Goal: Task Accomplishment & Management: Manage account settings

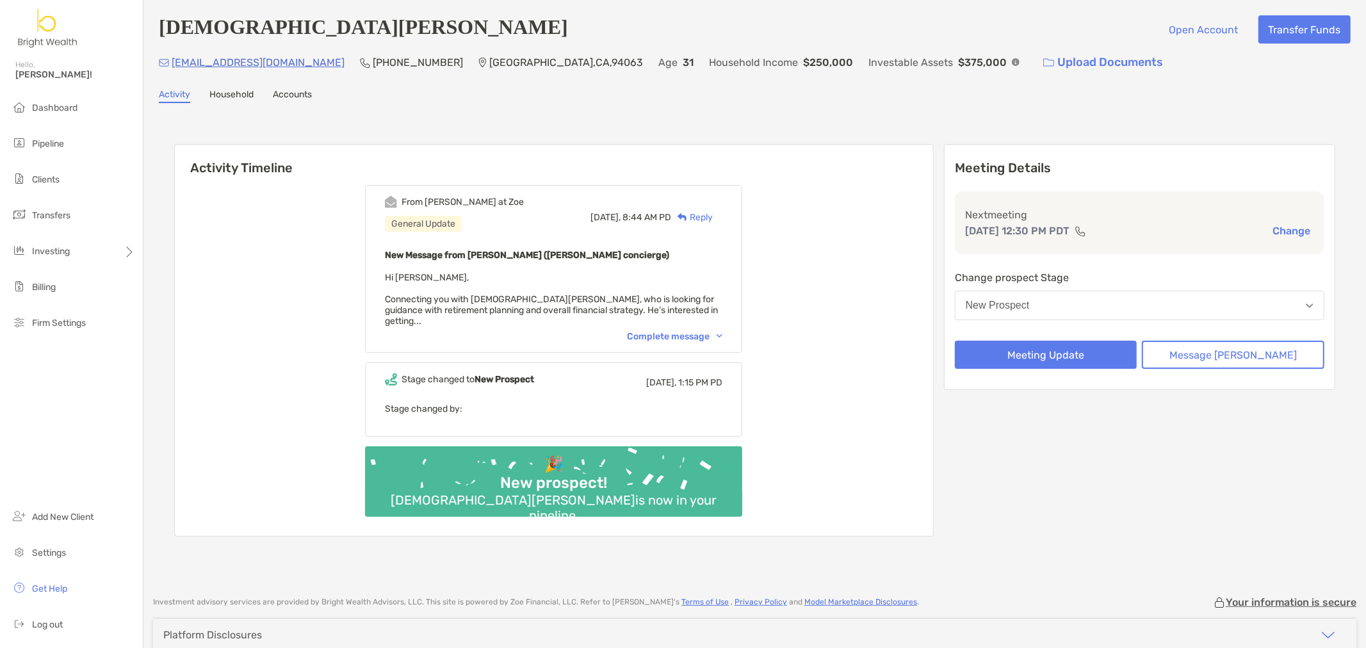
click at [688, 332] on div "From Brendan at Zoe General Update Today, 8:44 AM PD Reply New Message from Bre…" at bounding box center [553, 269] width 377 height 168
click at [690, 331] on div "Complete message" at bounding box center [674, 336] width 95 height 11
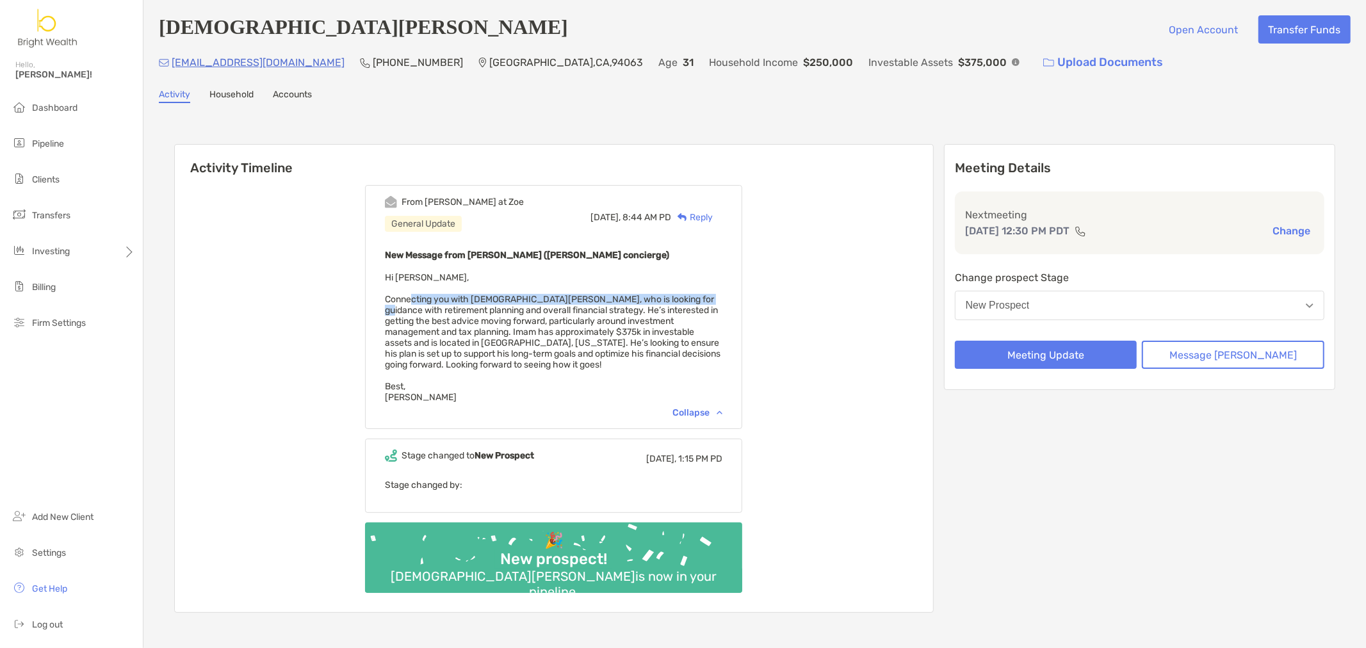
drag, startPoint x: 427, startPoint y: 297, endPoint x: 711, endPoint y: 296, distance: 283.7
click at [711, 296] on span "Hi Henry, Connecting you with Imam Akinlade, who is looking for guidance with r…" at bounding box center [553, 337] width 336 height 131
drag, startPoint x: 465, startPoint y: 311, endPoint x: 555, endPoint y: 318, distance: 90.6
click at [552, 318] on span "Hi Henry, Connecting you with Imam Akinlade, who is looking for guidance with r…" at bounding box center [553, 337] width 336 height 131
click at [587, 311] on span "Hi Henry, Connecting you with Imam Akinlade, who is looking for guidance with r…" at bounding box center [553, 337] width 336 height 131
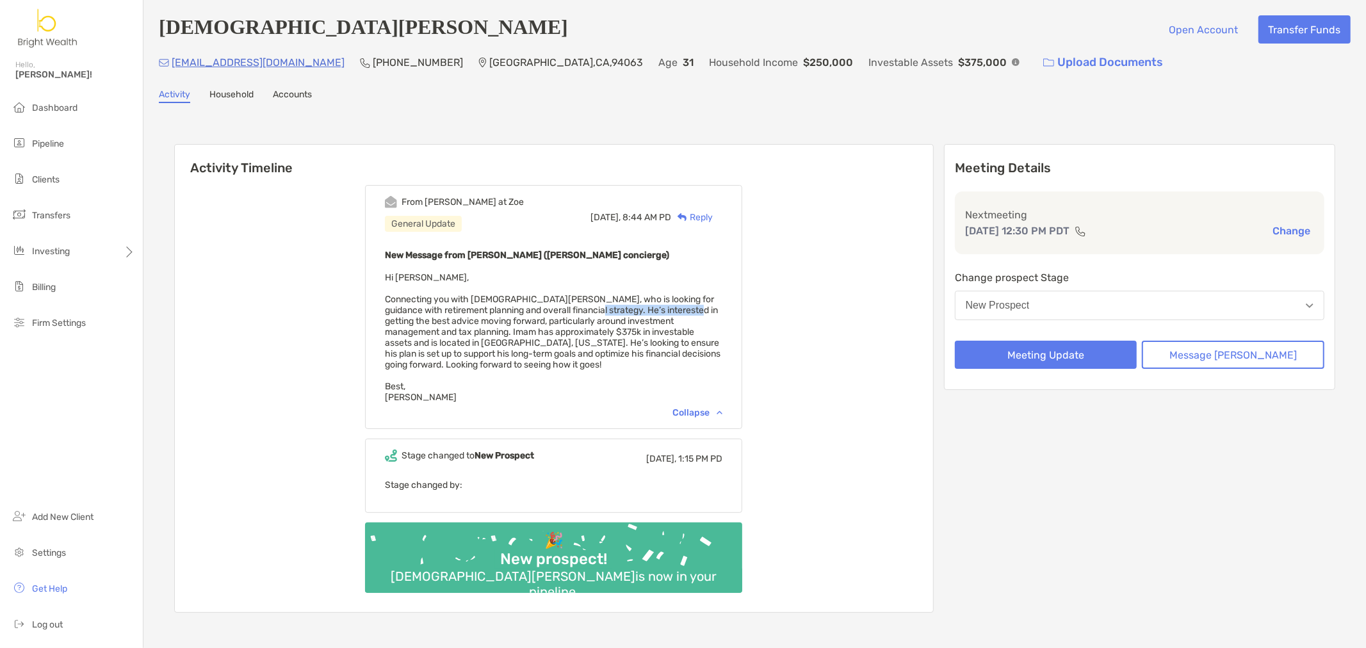
drag, startPoint x: 588, startPoint y: 310, endPoint x: 489, endPoint y: 344, distance: 104.3
click at [683, 316] on span "Hi Henry, Connecting you with Imam Akinlade, who is looking for guidance with r…" at bounding box center [553, 337] width 336 height 131
click at [476, 333] on span "Hi Henry, Connecting you with Imam Akinlade, who is looking for guidance with r…" at bounding box center [553, 337] width 336 height 131
drag, startPoint x: 482, startPoint y: 317, endPoint x: 745, endPoint y: 321, distance: 263.2
click at [742, 321] on div "From Brendan at Zoe General Update Today, 8:44 AM PD Reply New Message from Bre…" at bounding box center [553, 307] width 377 height 244
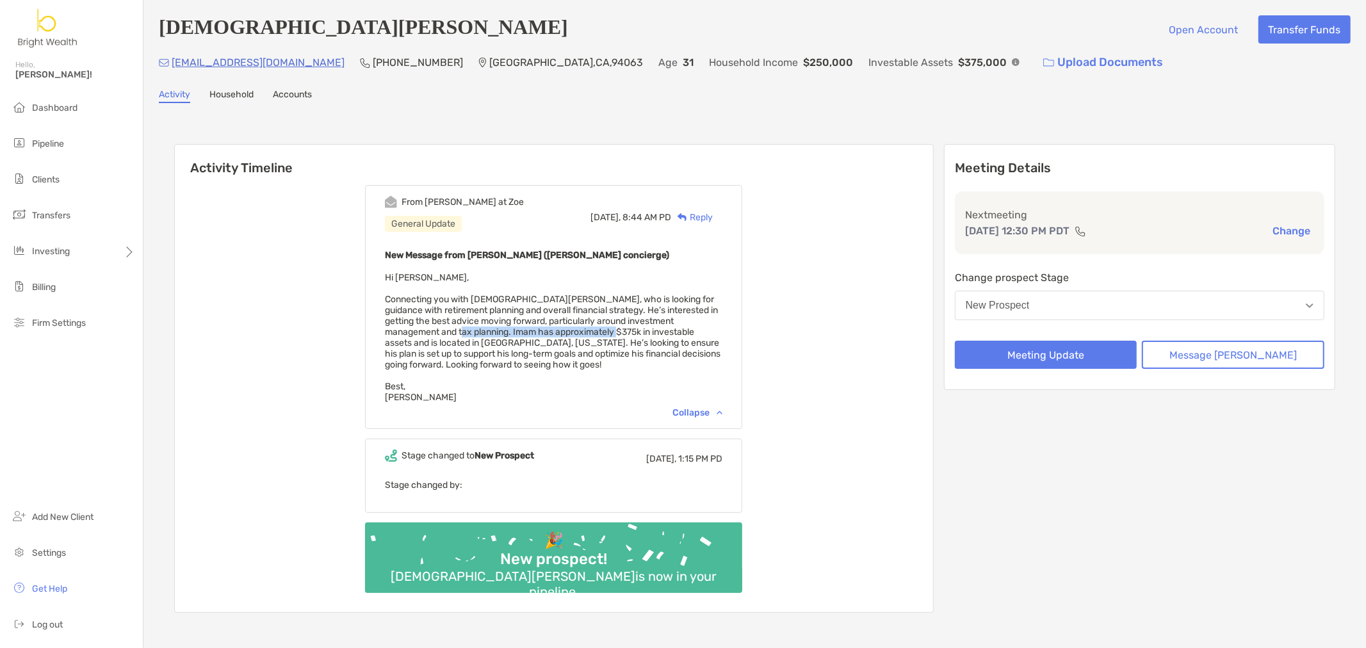
drag, startPoint x: 425, startPoint y: 331, endPoint x: 580, endPoint y: 331, distance: 155.0
click at [580, 331] on span "Hi Henry, Connecting you with Imam Akinlade, who is looking for guidance with r…" at bounding box center [553, 337] width 336 height 131
click at [593, 333] on span "Hi Henry, Connecting you with Imam Akinlade, who is looking for guidance with r…" at bounding box center [553, 337] width 336 height 131
drag, startPoint x: 612, startPoint y: 332, endPoint x: 688, endPoint y: 332, distance: 76.8
click at [688, 332] on span "Hi Henry, Connecting you with Imam Akinlade, who is looking for guidance with r…" at bounding box center [553, 337] width 336 height 131
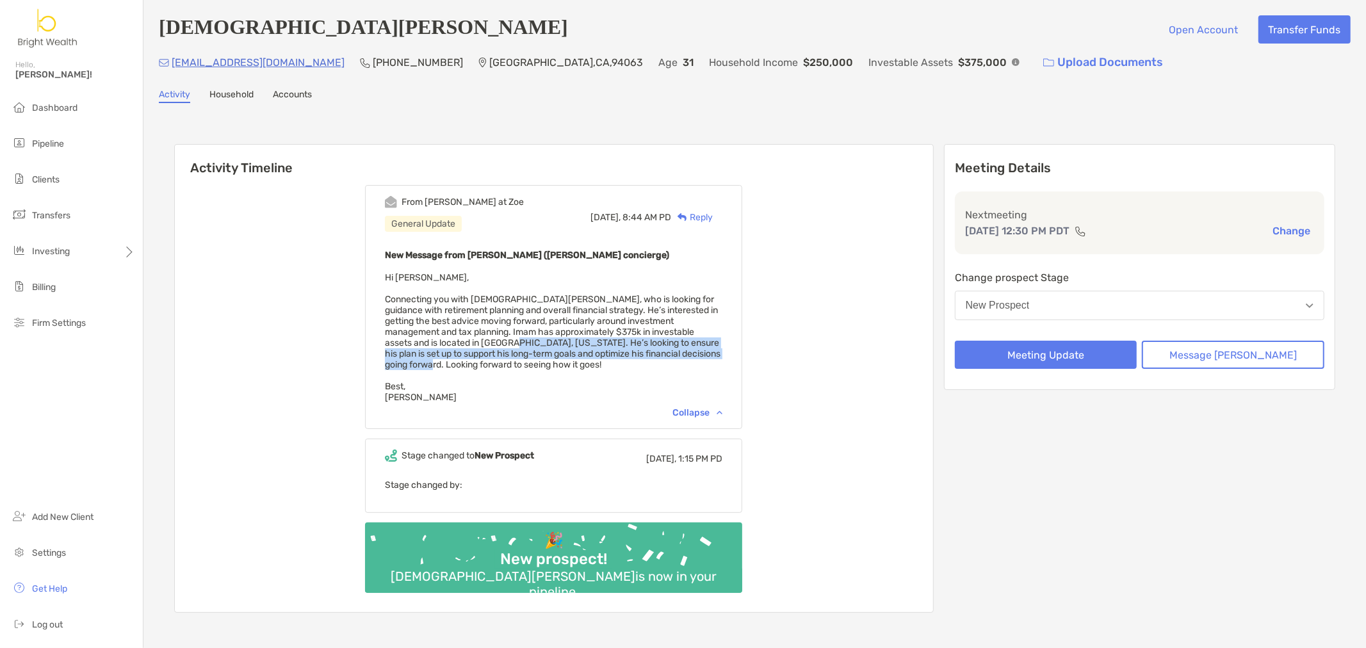
drag, startPoint x: 463, startPoint y: 337, endPoint x: 715, endPoint y: 362, distance: 252.8
click at [722, 350] on div "New Message from Brendan Connors (Zoe concierge) Hi Henry, Connecting you with …" at bounding box center [553, 325] width 337 height 156
drag, startPoint x: 715, startPoint y: 362, endPoint x: 580, endPoint y: 365, distance: 135.2
click at [707, 363] on div "New Message from Brendan Connors (Zoe concierge) Hi Henry, Connecting you with …" at bounding box center [553, 325] width 337 height 156
drag, startPoint x: 440, startPoint y: 355, endPoint x: 668, endPoint y: 353, distance: 228.0
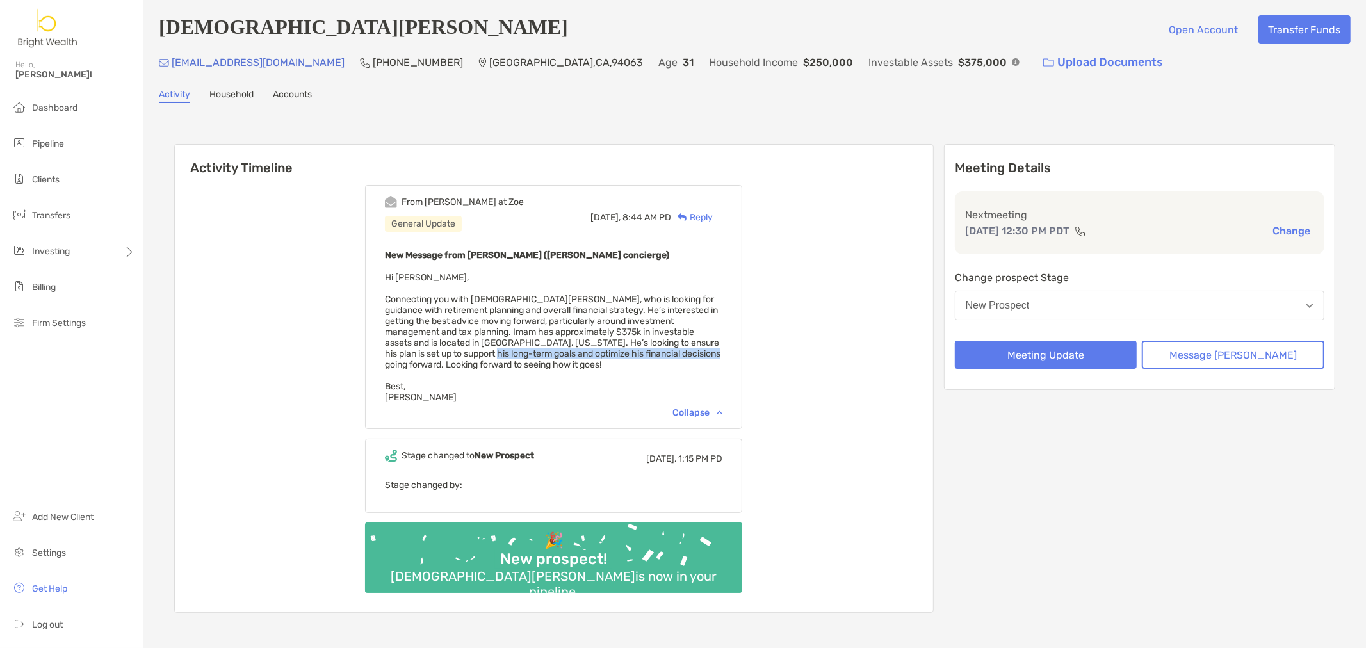
click at [668, 353] on span "Hi Henry, Connecting you with Imam Akinlade, who is looking for guidance with r…" at bounding box center [553, 337] width 336 height 131
drag, startPoint x: 732, startPoint y: 368, endPoint x: 812, endPoint y: 372, distance: 80.1
click at [722, 368] on div "New Message from Brendan Connors (Zoe concierge) Hi Henry, Connecting you with …" at bounding box center [553, 325] width 337 height 156
click at [708, 219] on div "Reply" at bounding box center [692, 217] width 42 height 13
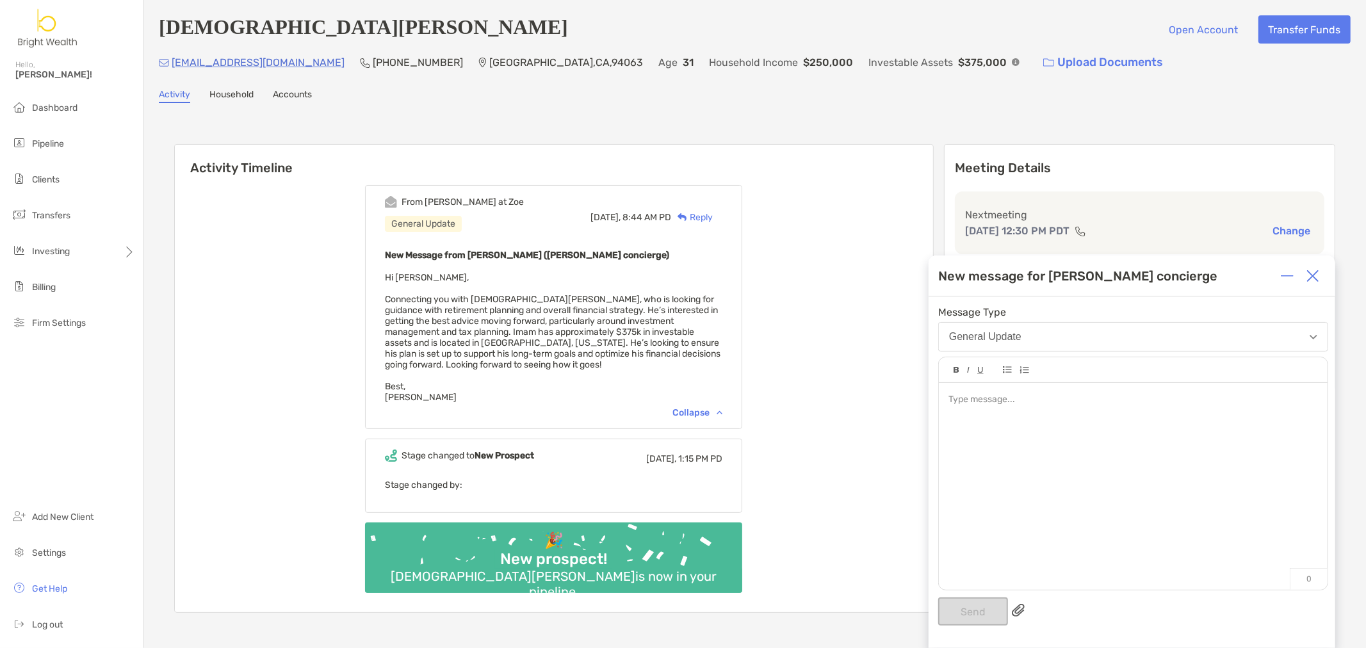
drag, startPoint x: 980, startPoint y: 426, endPoint x: 961, endPoint y: 430, distance: 19.6
click at [971, 430] on div at bounding box center [1133, 480] width 389 height 194
click at [969, 615] on button "Send" at bounding box center [973, 611] width 70 height 28
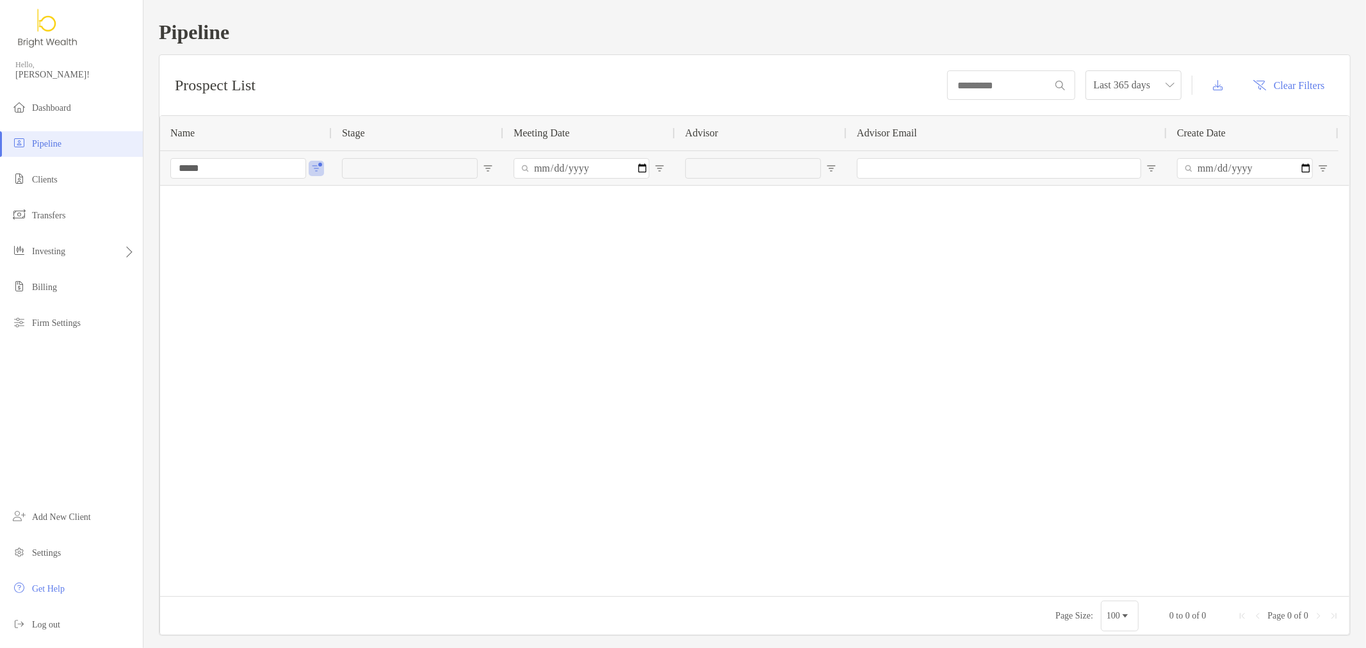
drag, startPoint x: 83, startPoint y: 186, endPoint x: 818, endPoint y: 245, distance: 737.5
click at [85, 186] on li "Clients" at bounding box center [71, 180] width 143 height 26
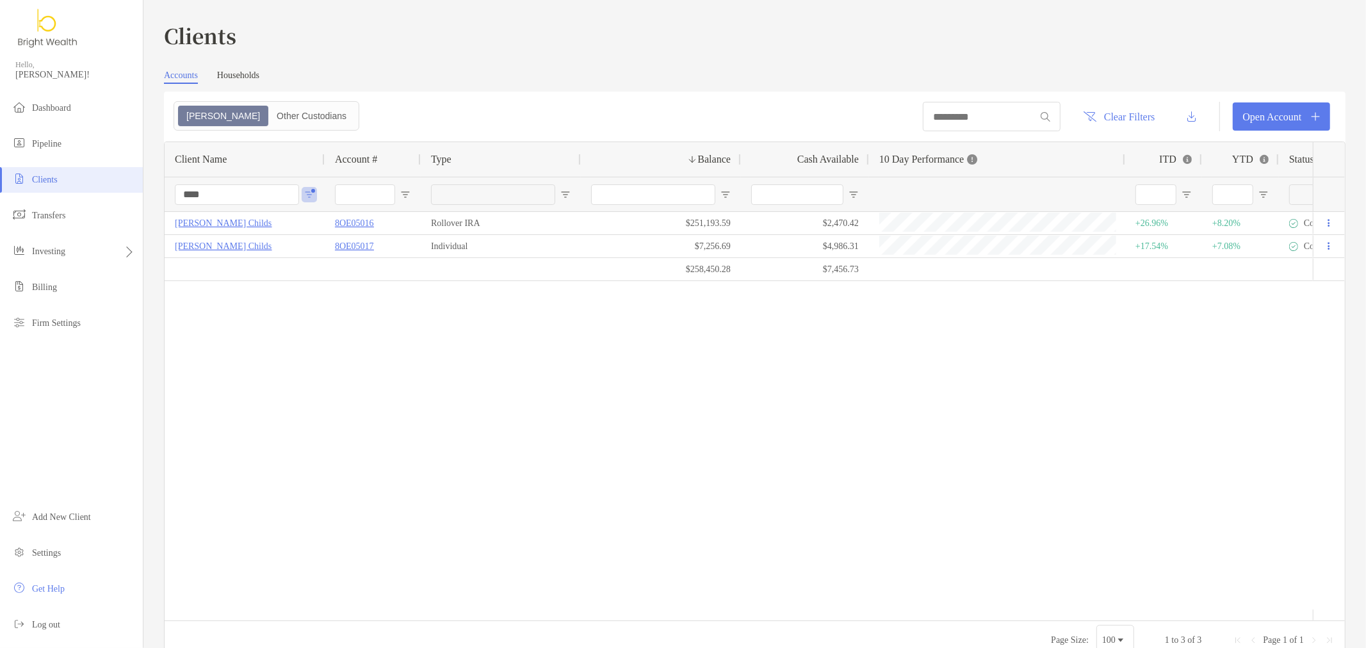
drag, startPoint x: 236, startPoint y: 193, endPoint x: 1, endPoint y: 197, distance: 234.4
click at [18, 200] on div "Clients Hello, Henry! Dashboard Pipeline Clients Transfers Investing Billing Fi…" at bounding box center [683, 324] width 1366 height 648
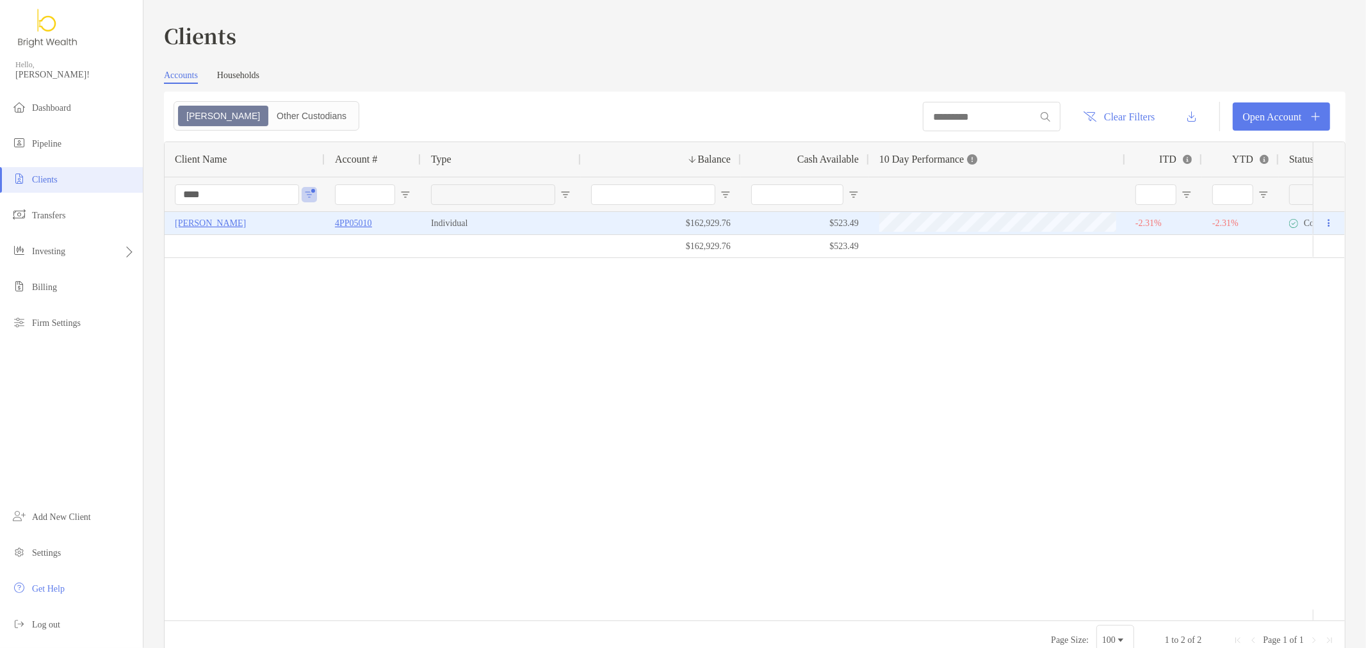
type input "****"
click at [363, 227] on p "4PP05010" at bounding box center [353, 223] width 37 height 16
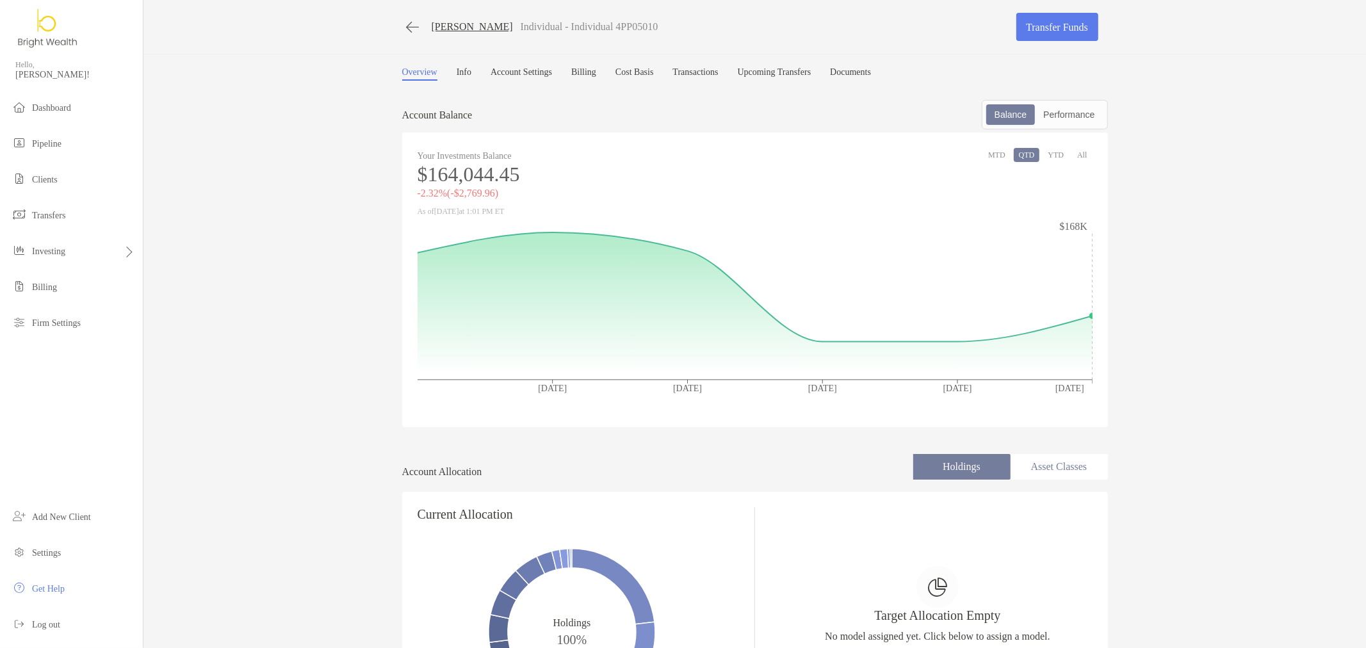
click at [702, 76] on link "Transactions" at bounding box center [695, 73] width 45 height 13
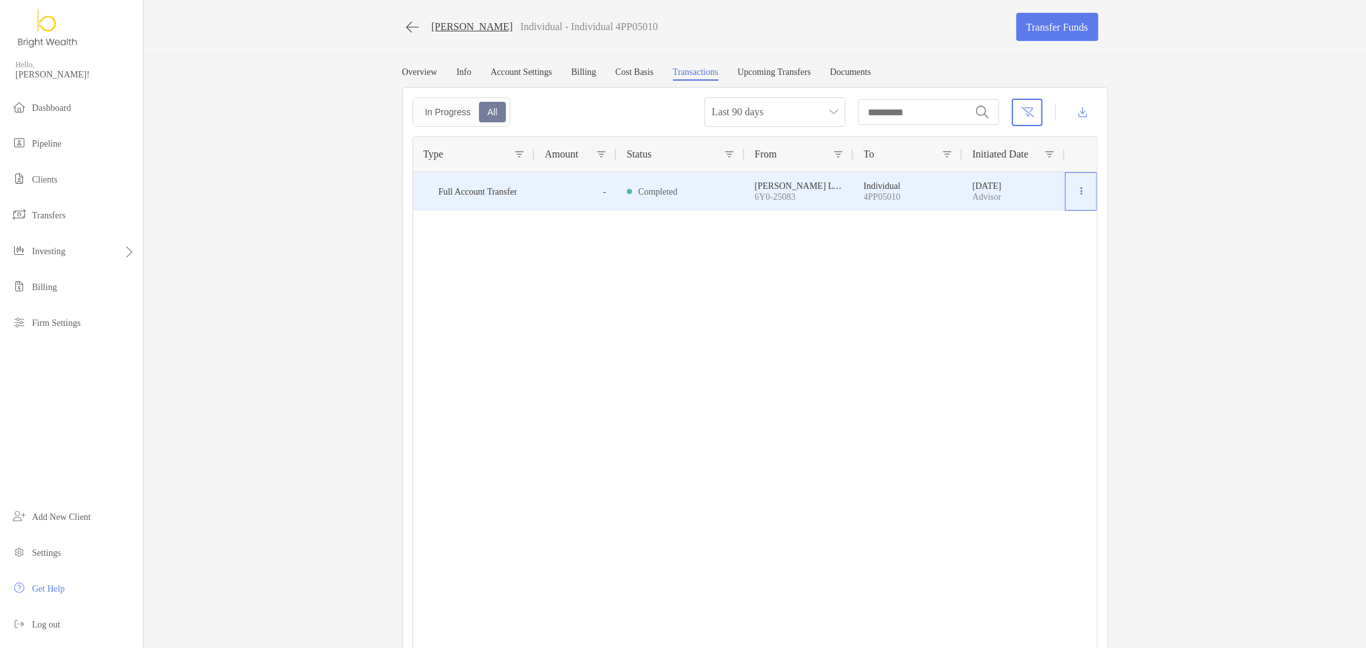
click at [1080, 195] on button at bounding box center [1081, 191] width 13 height 13
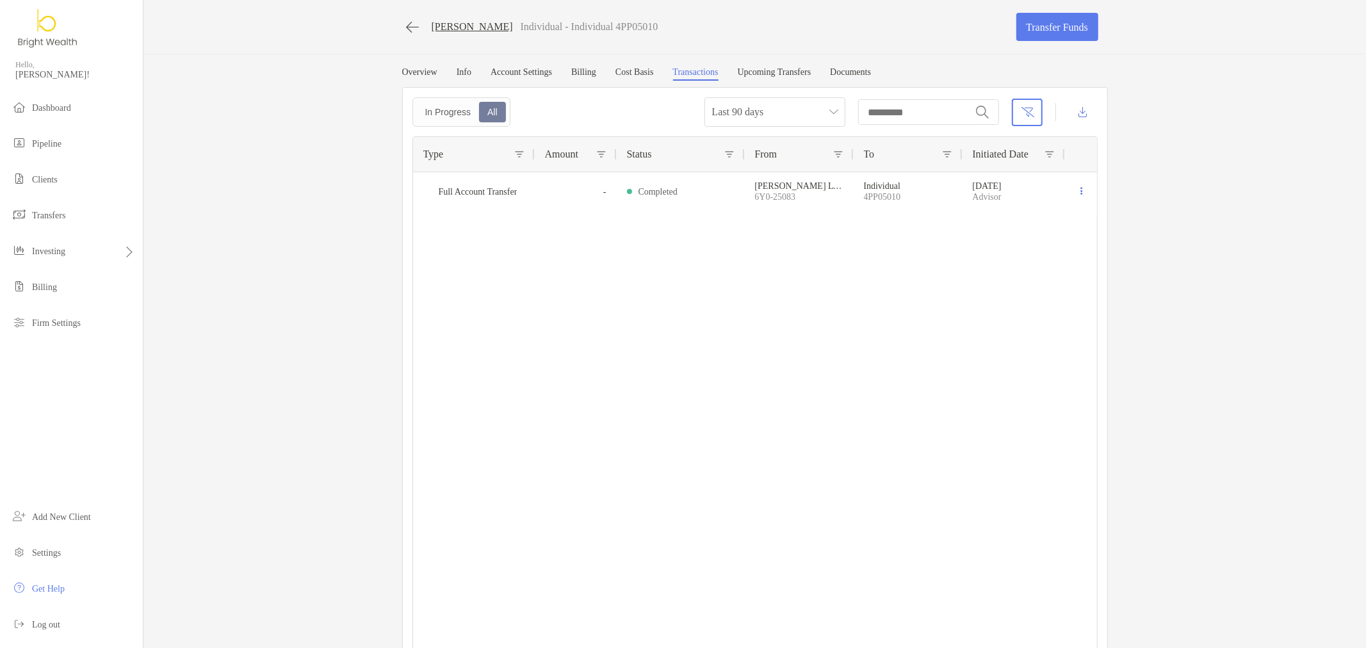
drag, startPoint x: 1174, startPoint y: 226, endPoint x: 1128, endPoint y: 235, distance: 46.3
click at [1172, 227] on div "Judy Nguyen Individual - Individual 4PP05010 Transfer Funds Overview Info Accou…" at bounding box center [754, 333] width 1222 height 667
click at [811, 74] on link "Upcoming Transfers" at bounding box center [775, 73] width 74 height 13
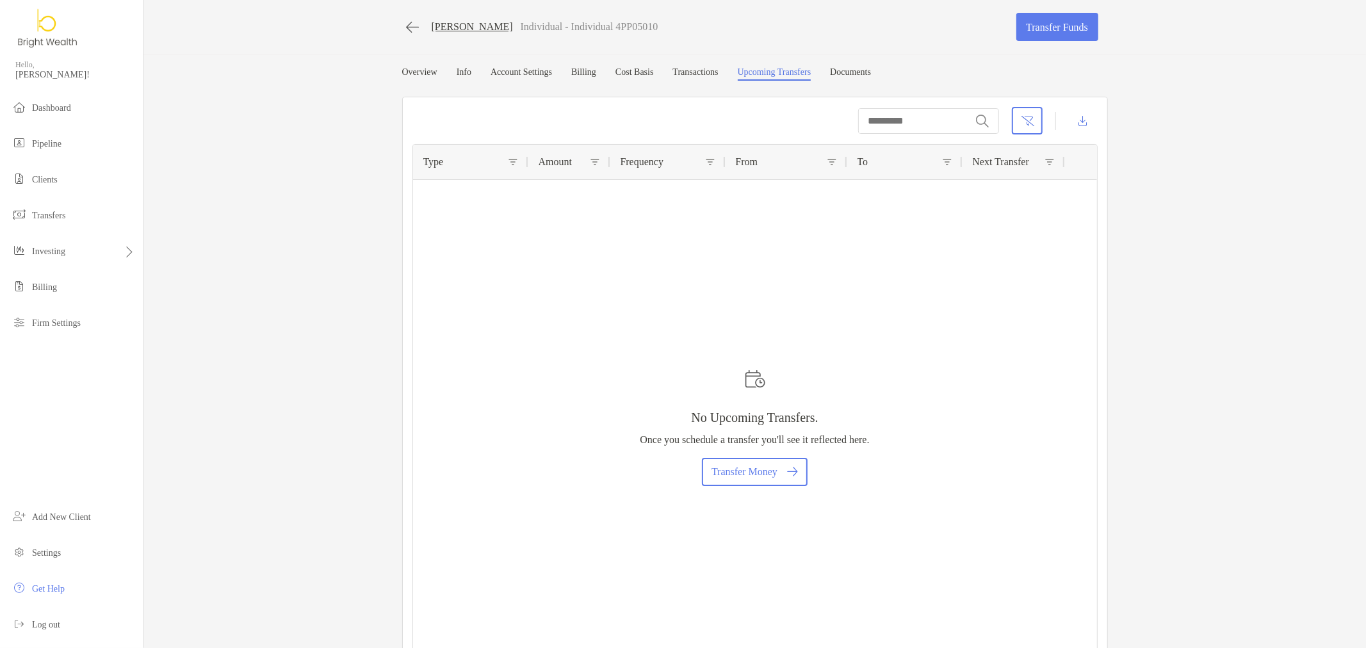
click at [432, 73] on link "Overview" at bounding box center [419, 73] width 35 height 13
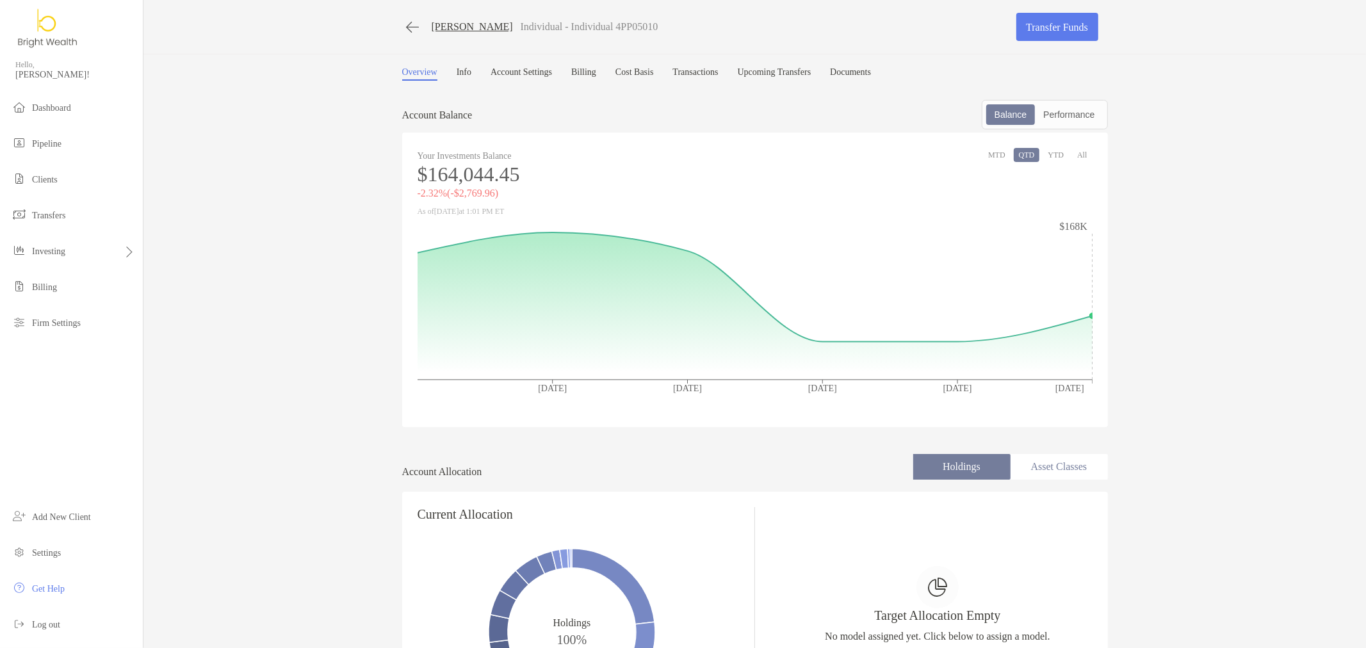
click at [871, 73] on link "Documents" at bounding box center [850, 73] width 41 height 13
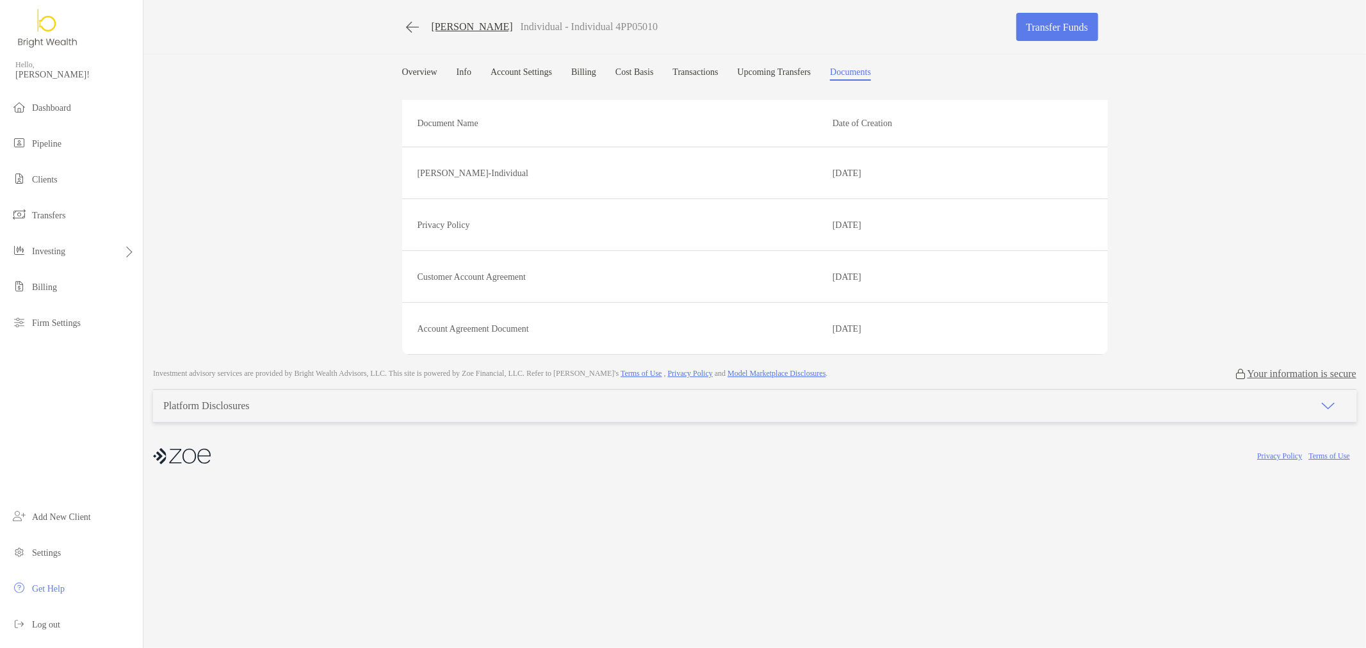
click at [418, 76] on link "Overview" at bounding box center [419, 73] width 35 height 13
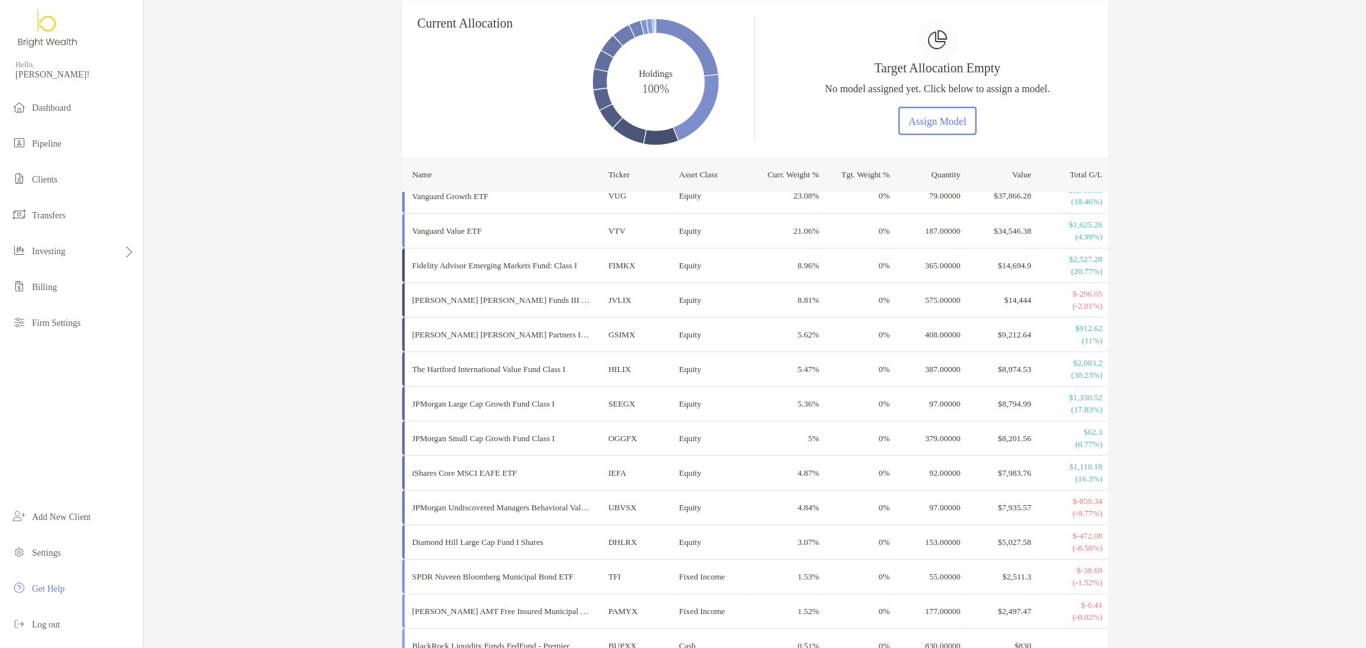
scroll to position [480, 0]
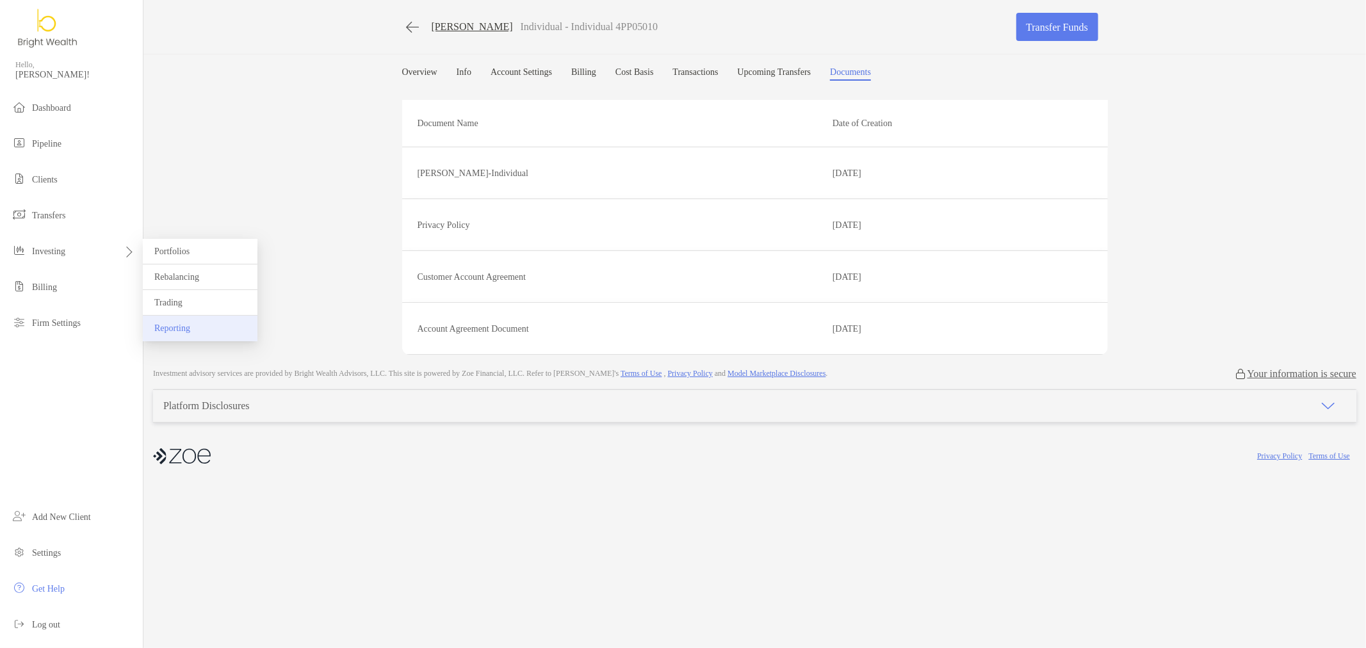
click at [206, 325] on li "Reporting" at bounding box center [200, 329] width 115 height 26
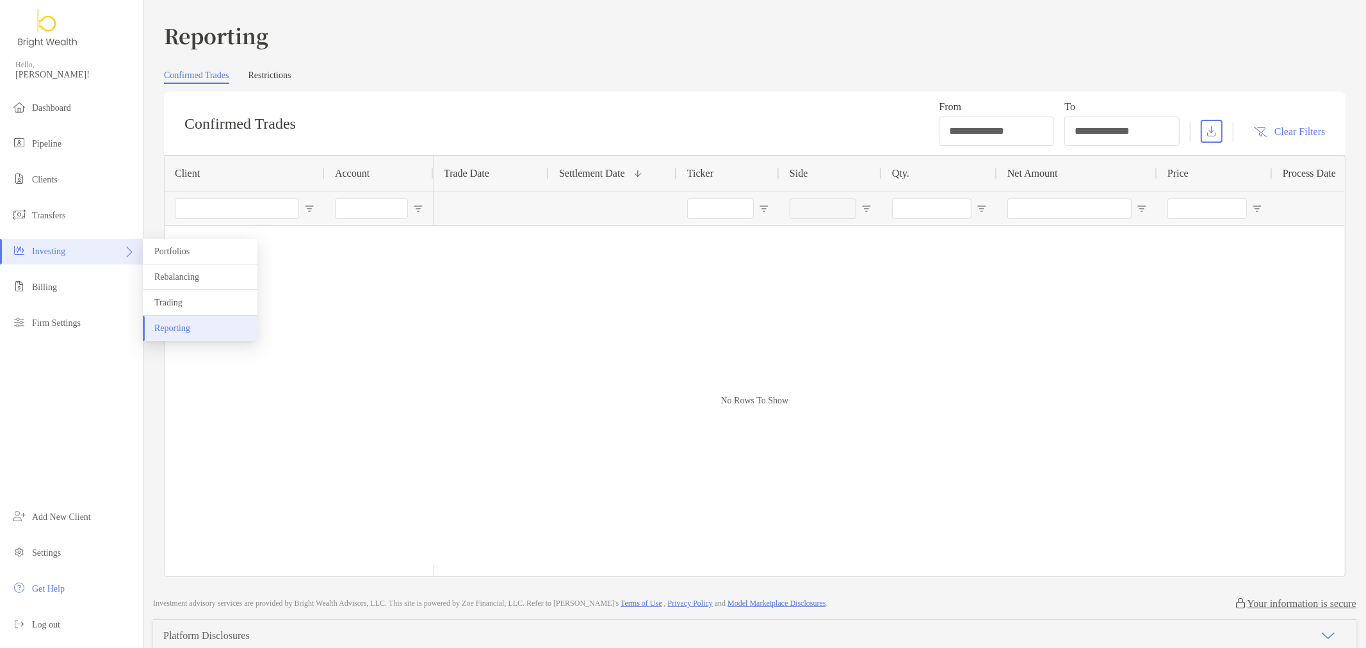
click at [84, 241] on div "Investing" at bounding box center [71, 252] width 143 height 26
click at [169, 250] on span "Portfolios" at bounding box center [171, 252] width 35 height 10
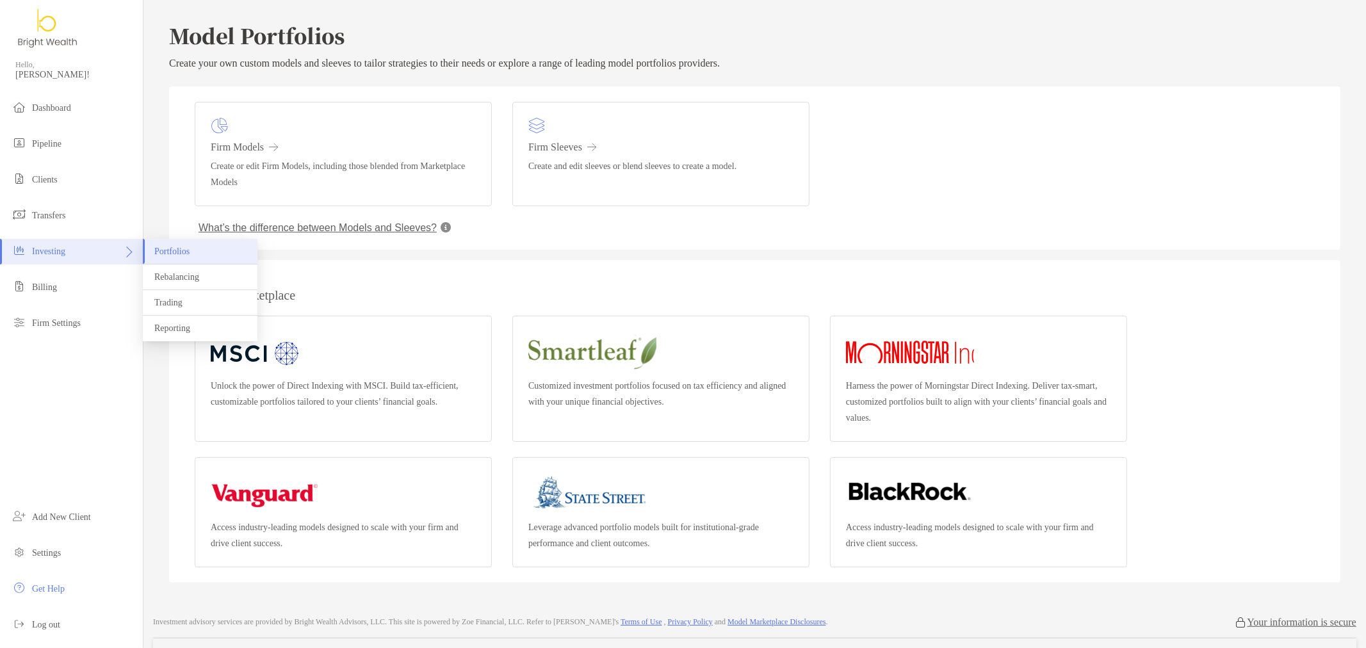
click at [59, 256] on span "Investing" at bounding box center [48, 252] width 33 height 10
click at [86, 181] on li "Clients" at bounding box center [71, 180] width 143 height 26
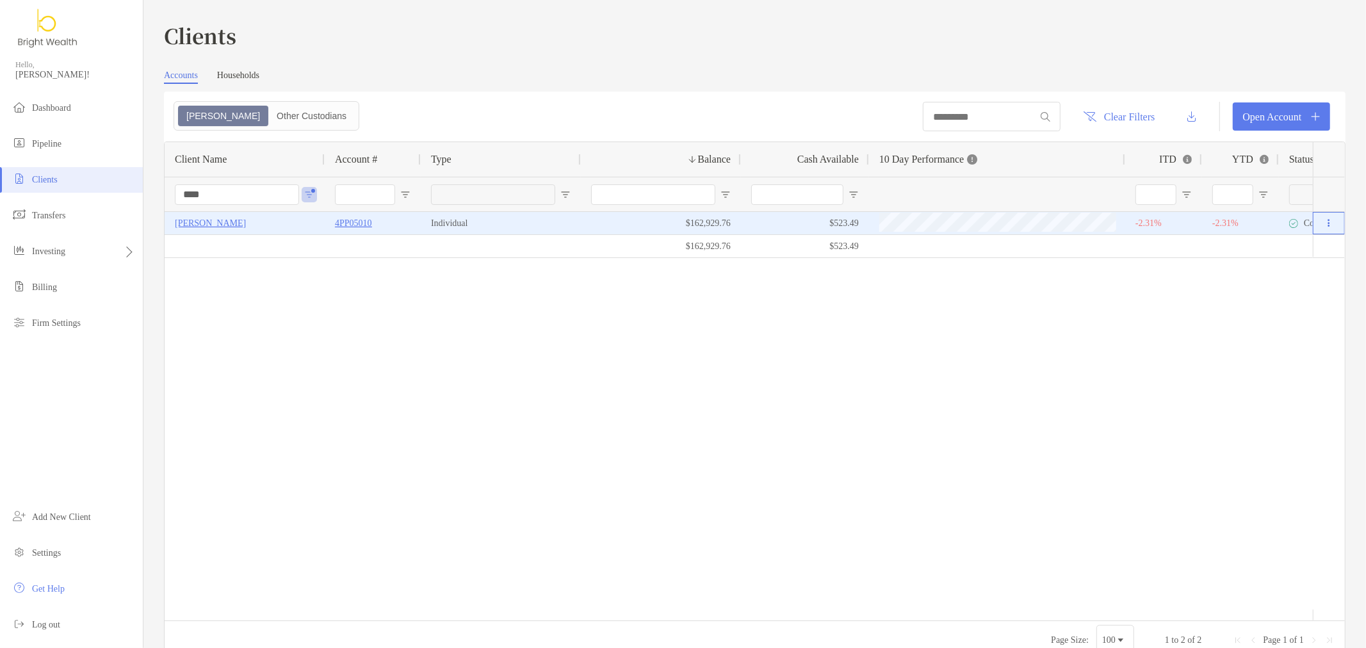
drag, startPoint x: 1318, startPoint y: 226, endPoint x: 1315, endPoint y: 232, distance: 6.9
click at [1328, 226] on icon at bounding box center [1329, 223] width 2 height 8
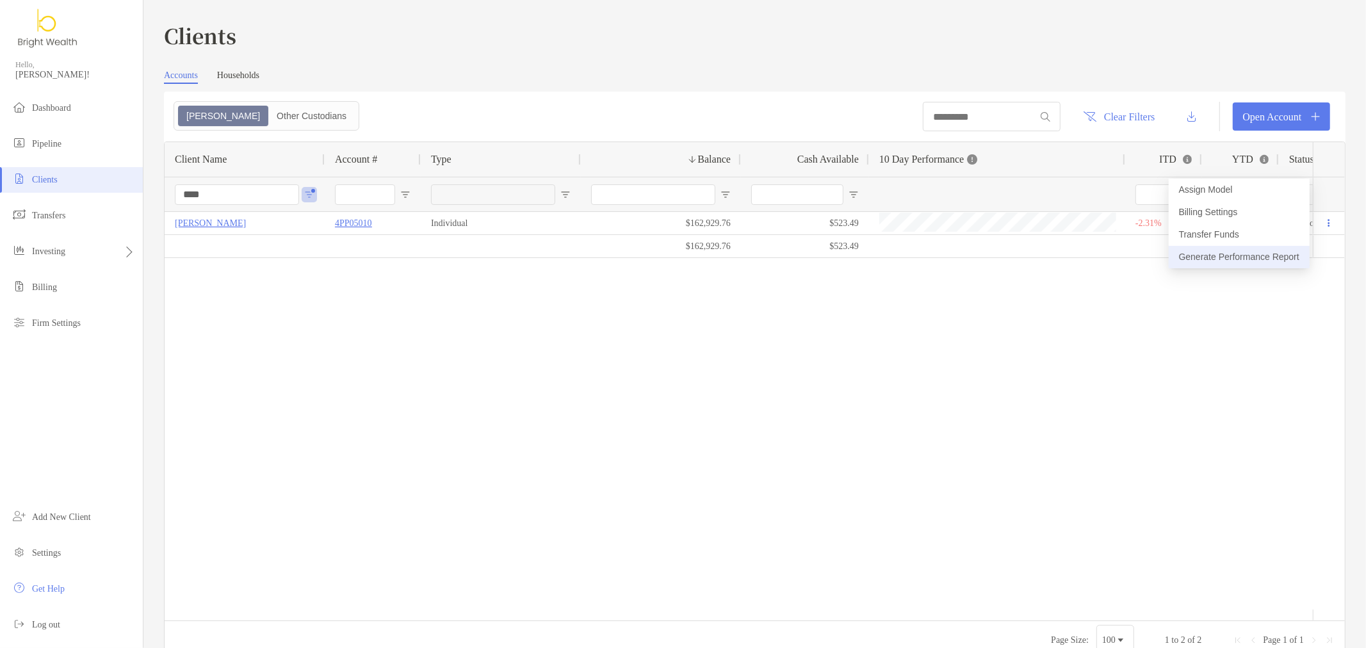
click at [1256, 253] on button "Generate Performance Report" at bounding box center [1239, 257] width 141 height 22
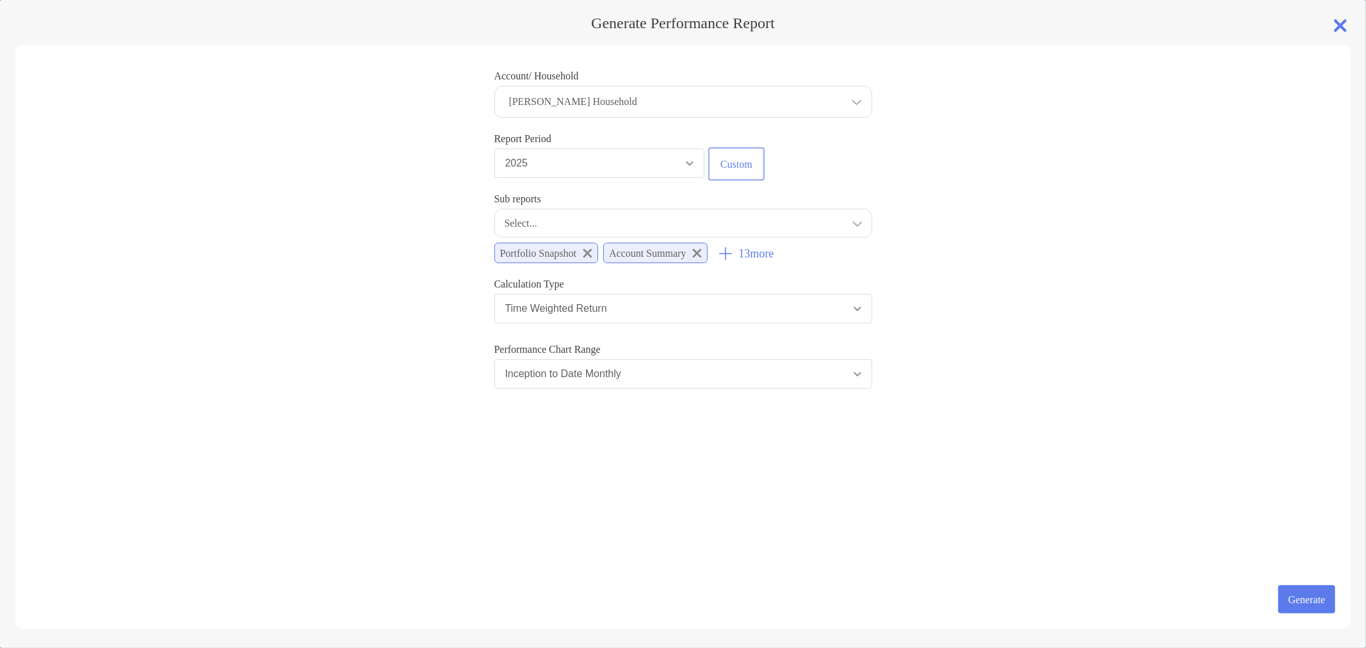
click at [733, 169] on button "Custom" at bounding box center [737, 164] width 52 height 28
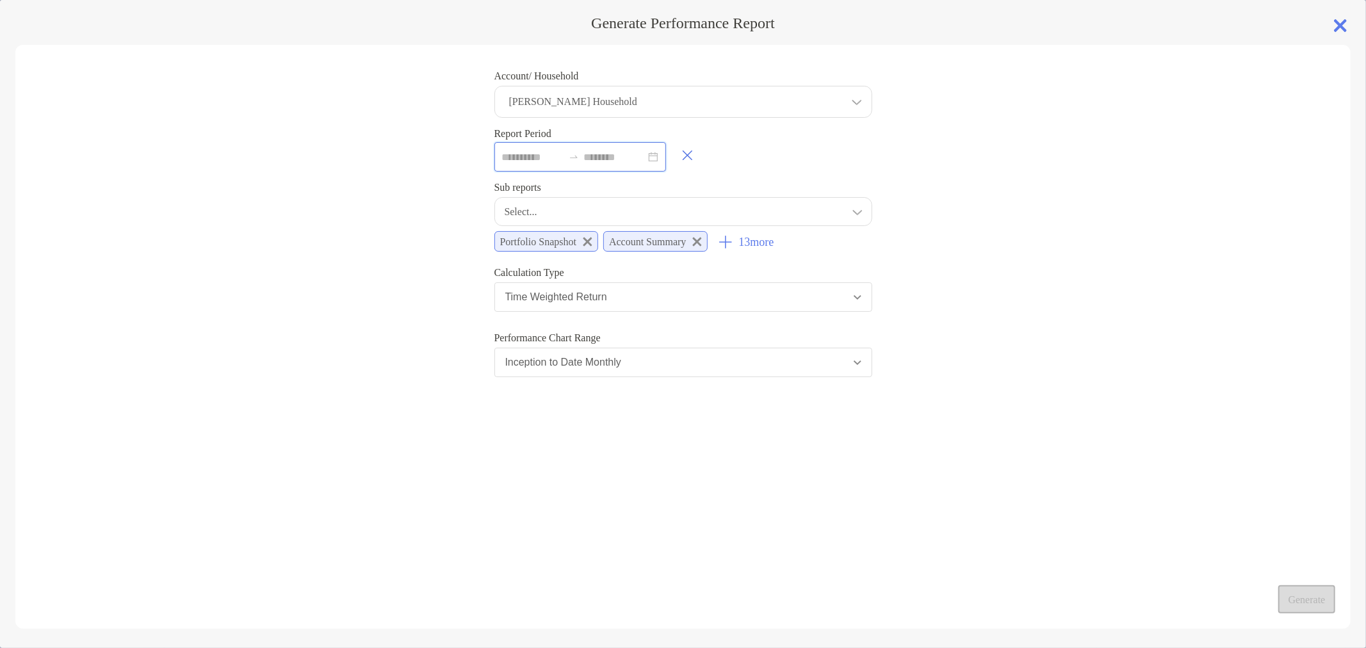
click at [551, 165] on input at bounding box center [532, 157] width 61 height 16
type input "**********"
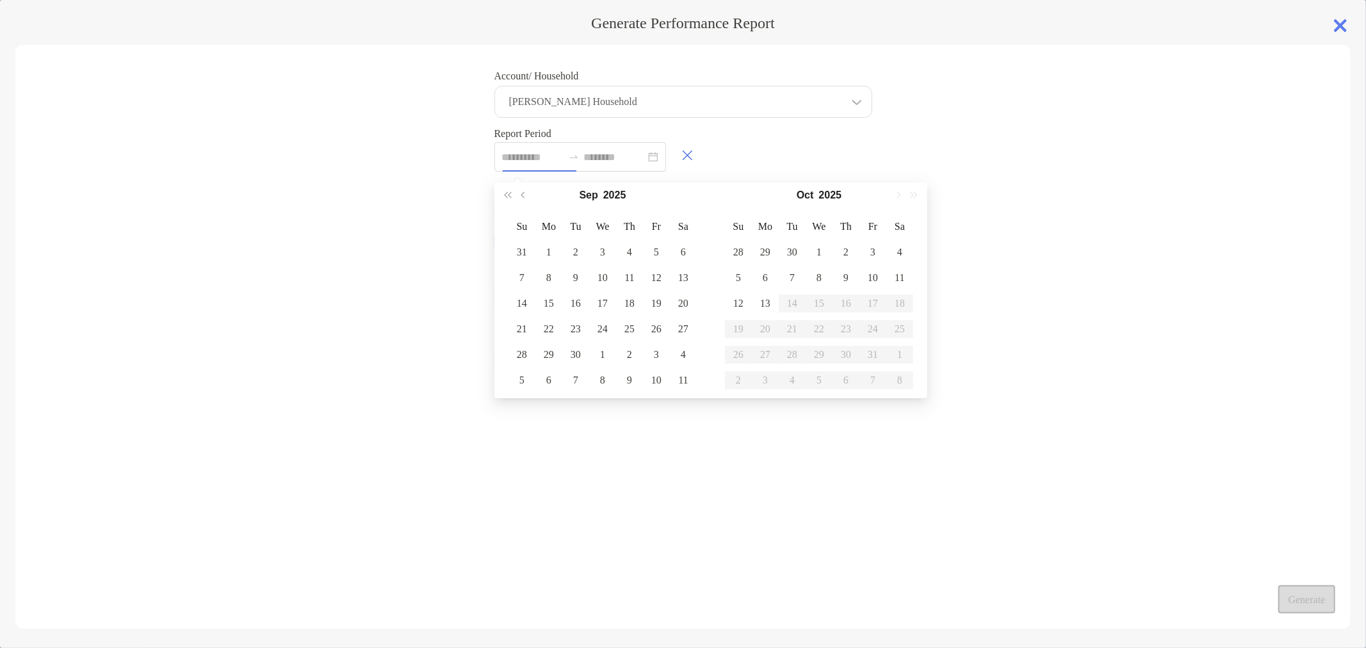
drag, startPoint x: 886, startPoint y: 156, endPoint x: 726, endPoint y: 146, distance: 161.0
click at [881, 156] on div "Account/ Household Jae Nguyen's Household Household Jae Nguyen's Household Acco…" at bounding box center [682, 337] width 1335 height 584
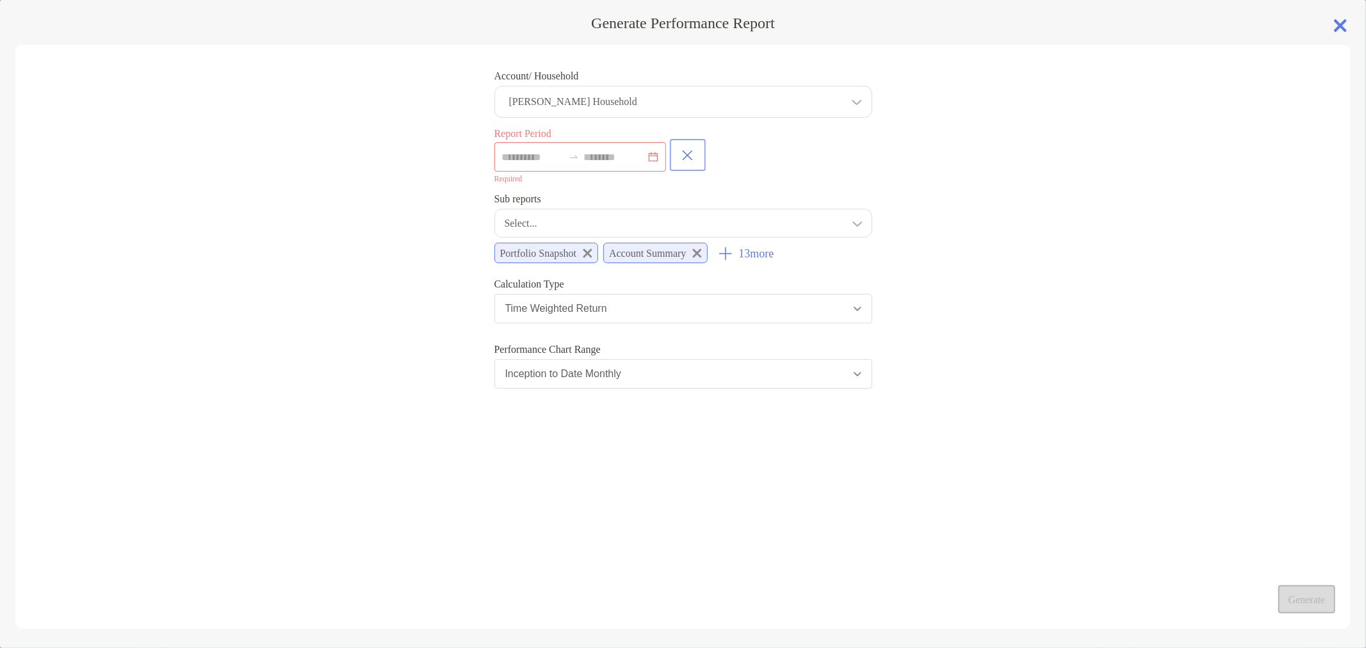
click at [703, 152] on button "button" at bounding box center [687, 155] width 31 height 27
click at [774, 259] on p "13 more" at bounding box center [755, 253] width 35 height 13
click at [757, 378] on button "Inception to Date Monthly" at bounding box center [683, 373] width 378 height 29
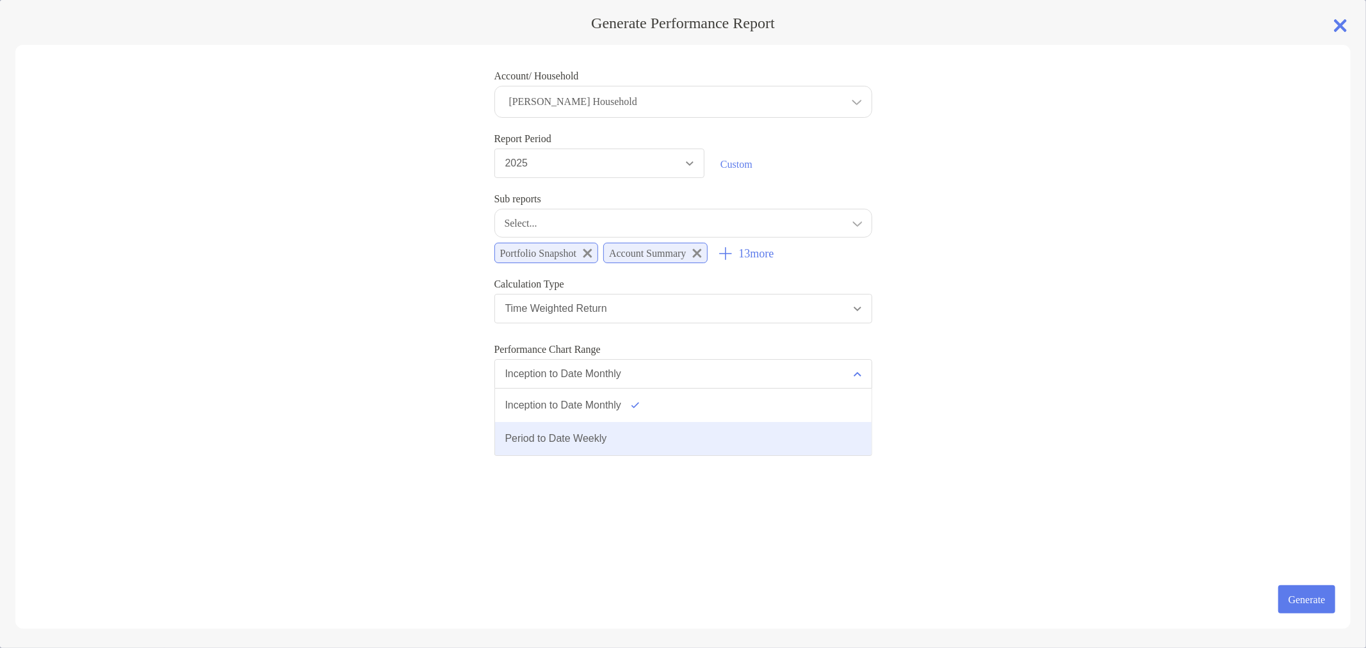
click at [757, 432] on button "Period to Date Weekly" at bounding box center [683, 438] width 377 height 33
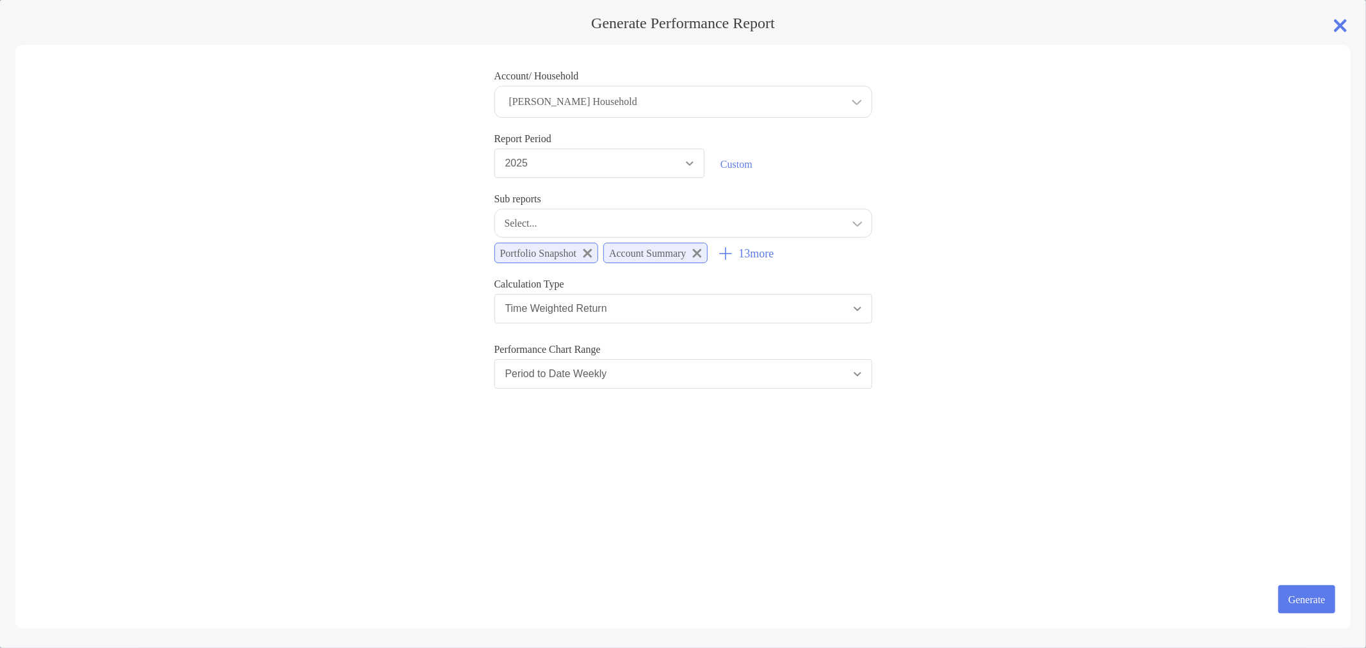
click at [943, 359] on div "Account/ Household Jae Nguyen's Household Household Jae Nguyen's Household Acco…" at bounding box center [682, 337] width 1335 height 584
click at [774, 247] on div "13 more" at bounding box center [746, 251] width 54 height 26
click at [774, 257] on p "13 more" at bounding box center [755, 253] width 35 height 13
click at [833, 223] on div "Select..." at bounding box center [683, 223] width 378 height 29
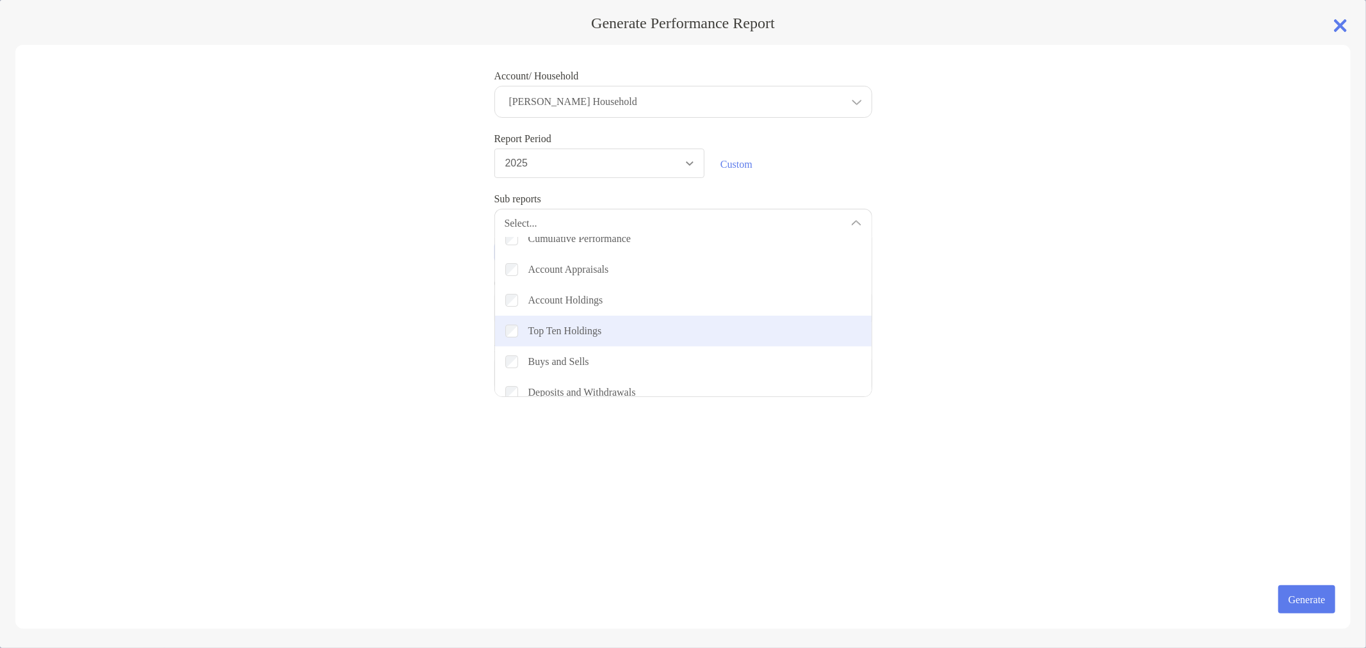
click at [503, 332] on div "Checkbox Top Ten Holdings" at bounding box center [683, 331] width 377 height 31
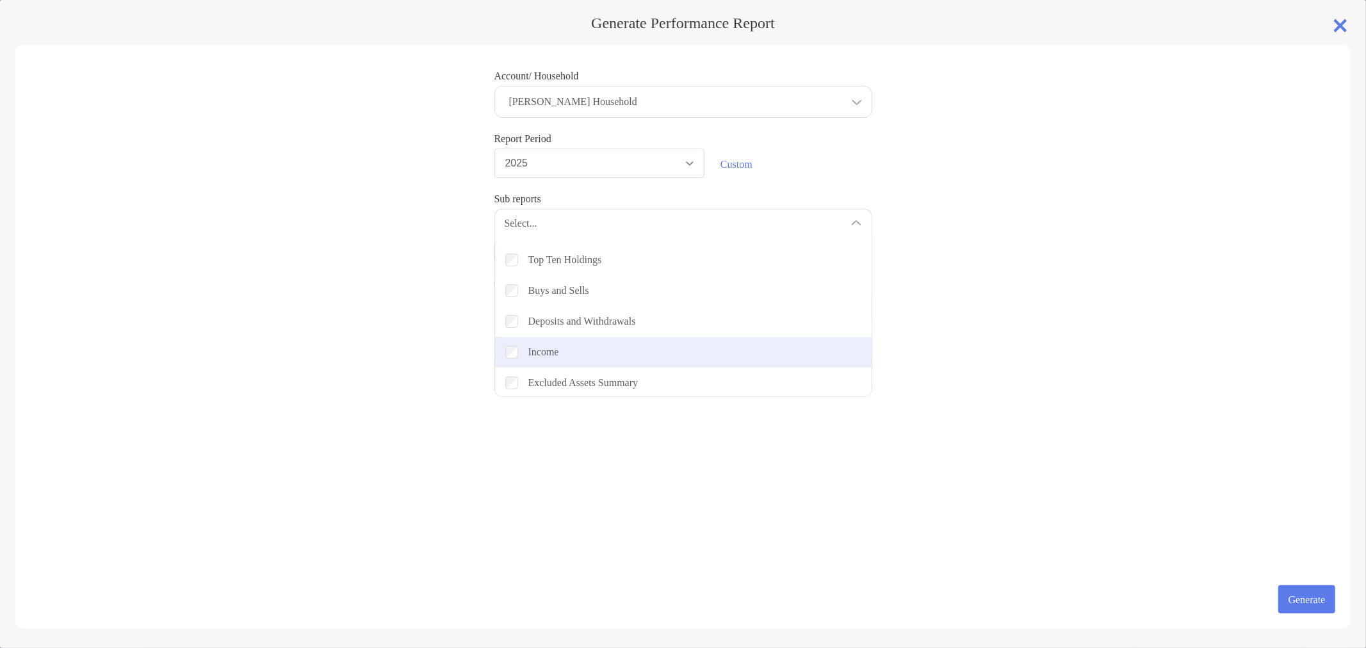
scroll to position [279, 0]
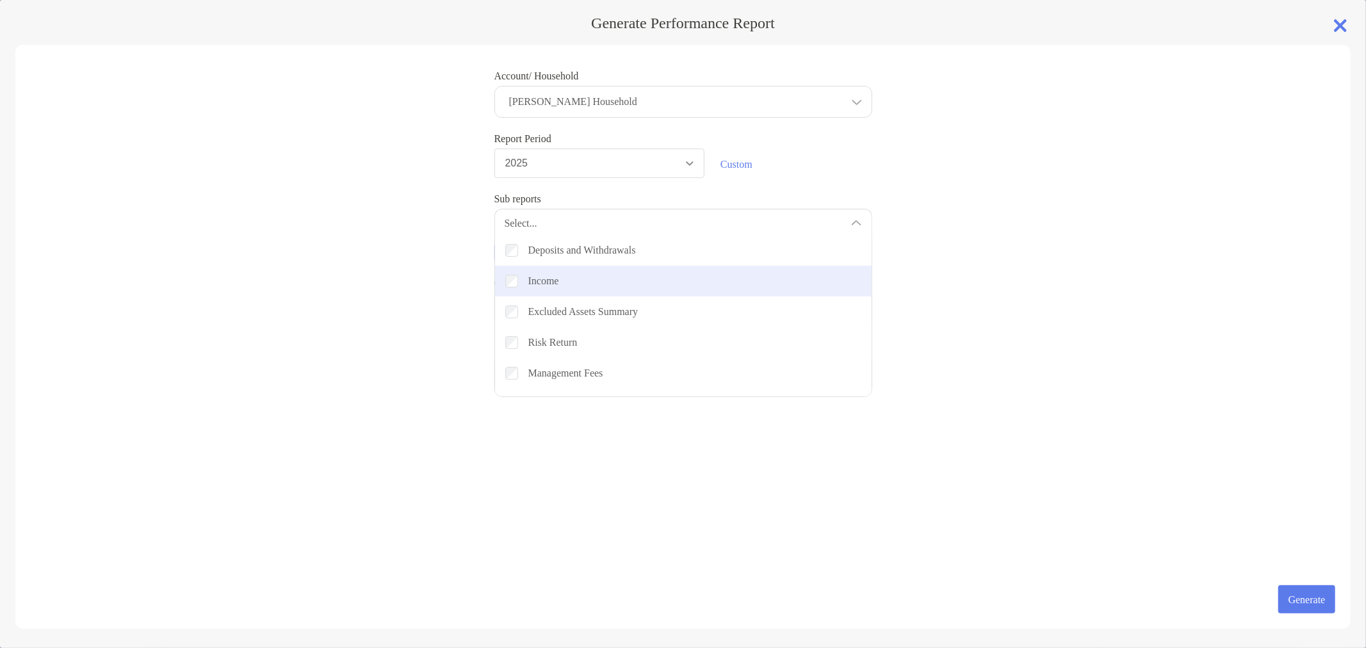
click at [521, 288] on div "Checkbox" at bounding box center [514, 281] width 18 height 13
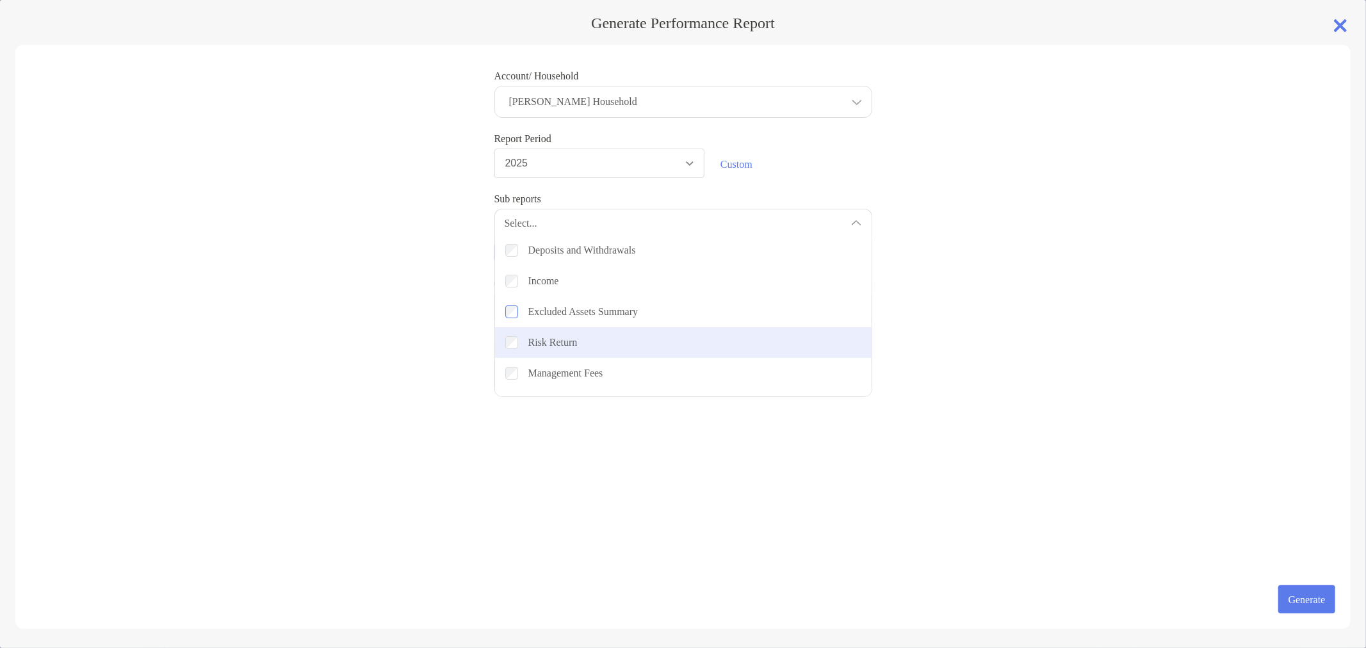
scroll to position [335, 0]
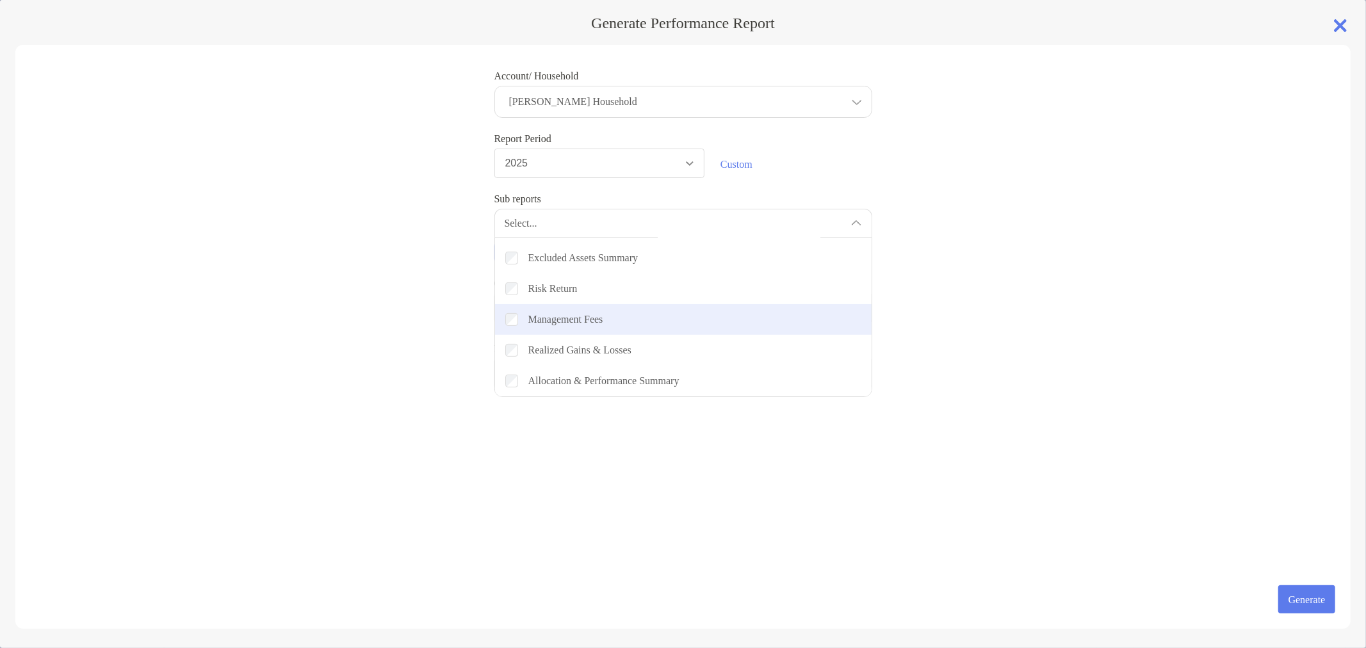
click at [565, 321] on div "Checkbox Management Fees" at bounding box center [683, 319] width 377 height 31
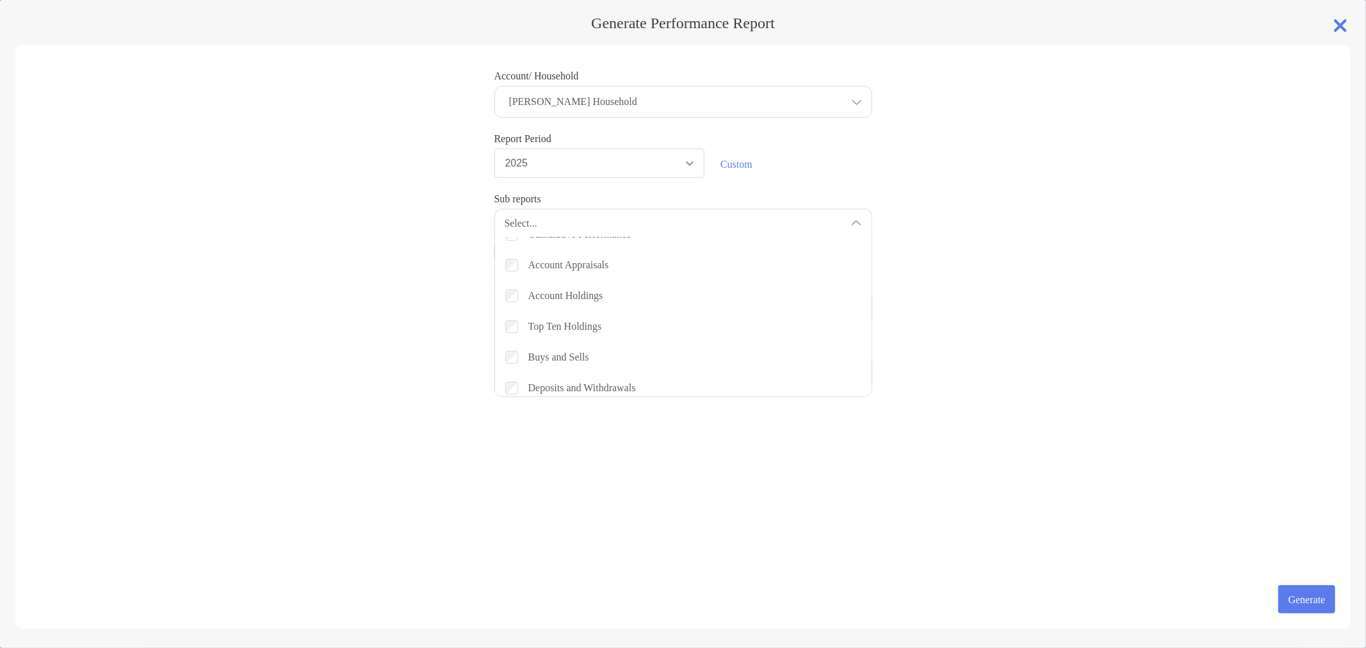
scroll to position [0, 0]
drag, startPoint x: 1103, startPoint y: 418, endPoint x: 1180, endPoint y: 539, distance: 143.4
click at [1105, 419] on div "Account/ Household Jae Nguyen's Household Household Jae Nguyen's Household Acco…" at bounding box center [682, 337] width 1335 height 584
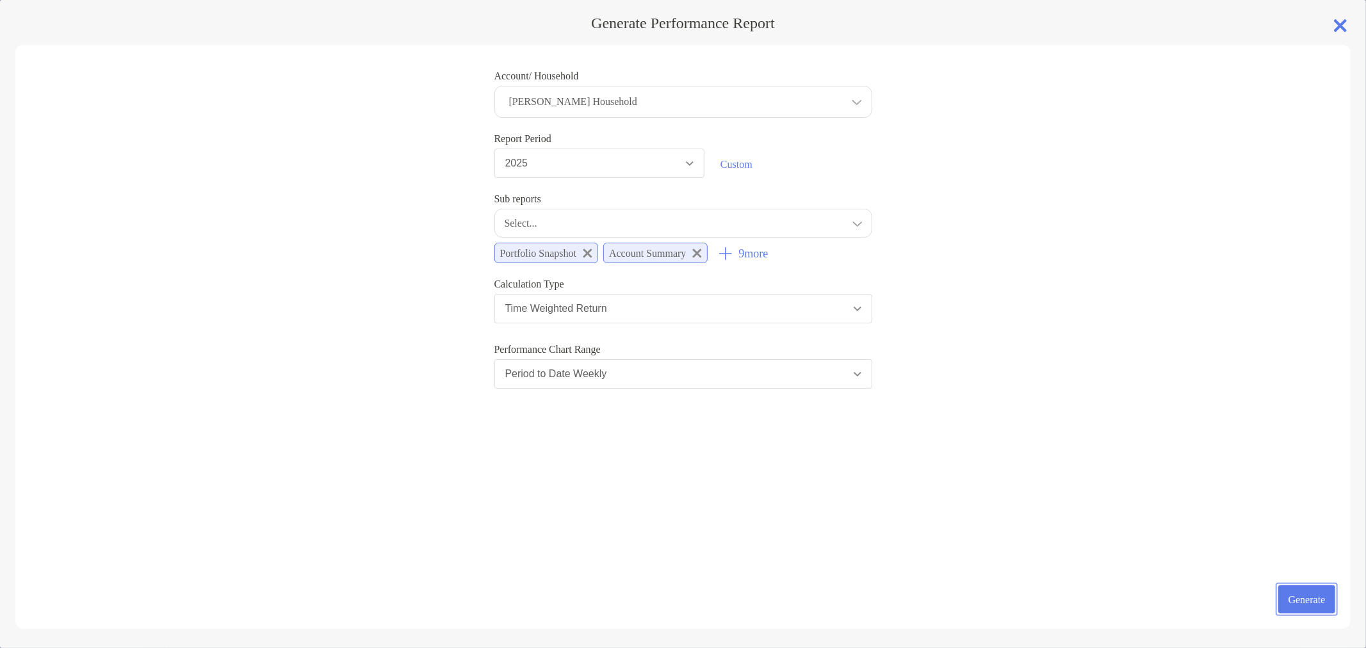
click at [1297, 603] on button "Generate" at bounding box center [1306, 599] width 57 height 28
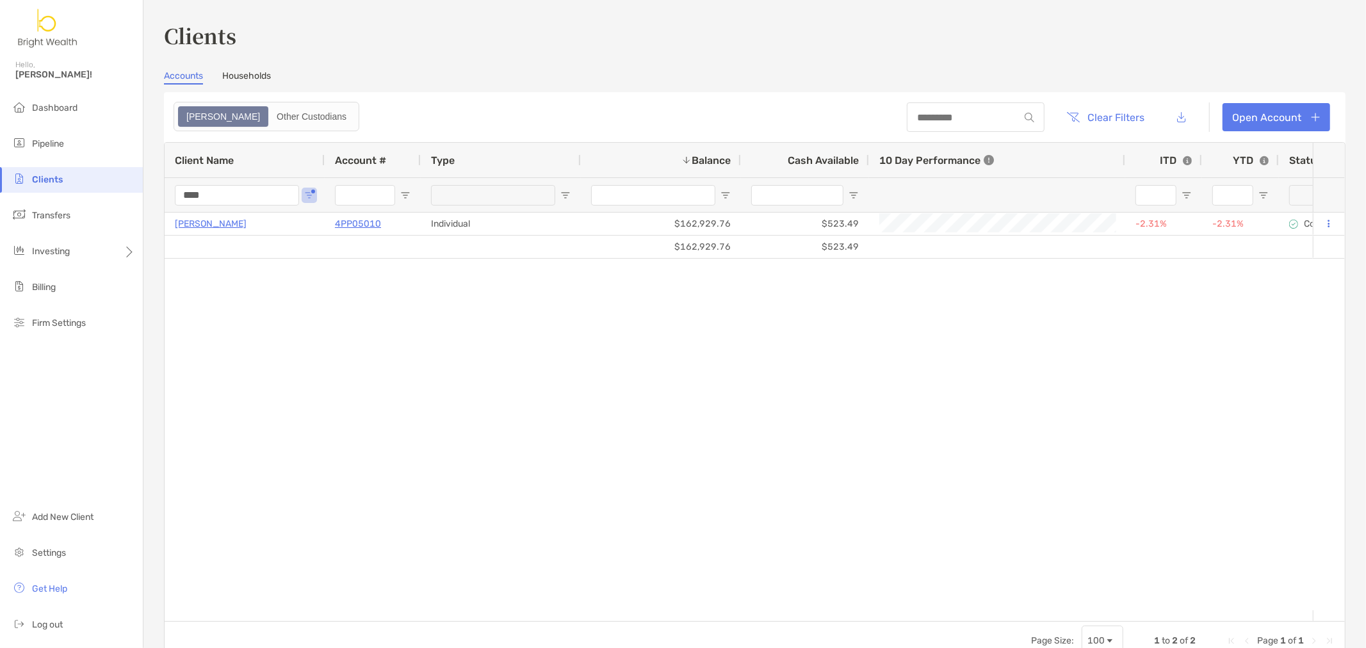
click at [909, 344] on div "[PERSON_NAME] 4PP05010 Individual $162,929.76 $523.49 -2.31% -2.31% Completed D…" at bounding box center [739, 412] width 1148 height 398
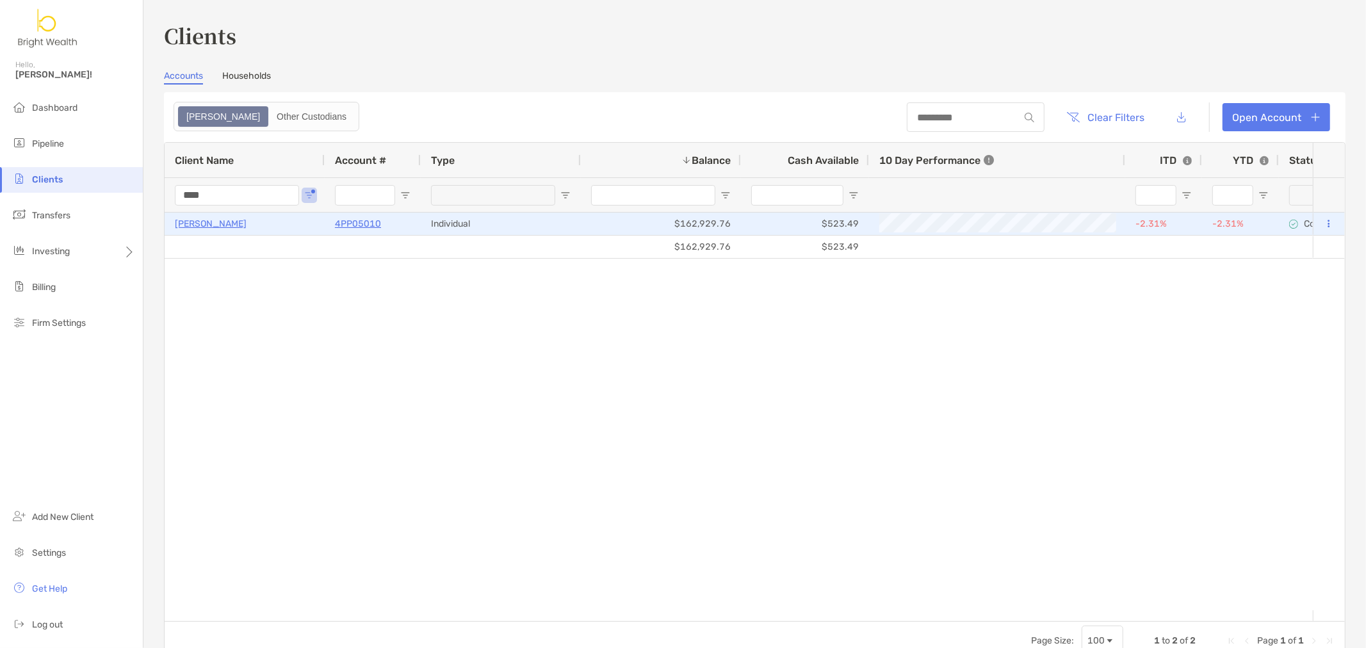
click at [1323, 225] on button at bounding box center [1329, 224] width 12 height 13
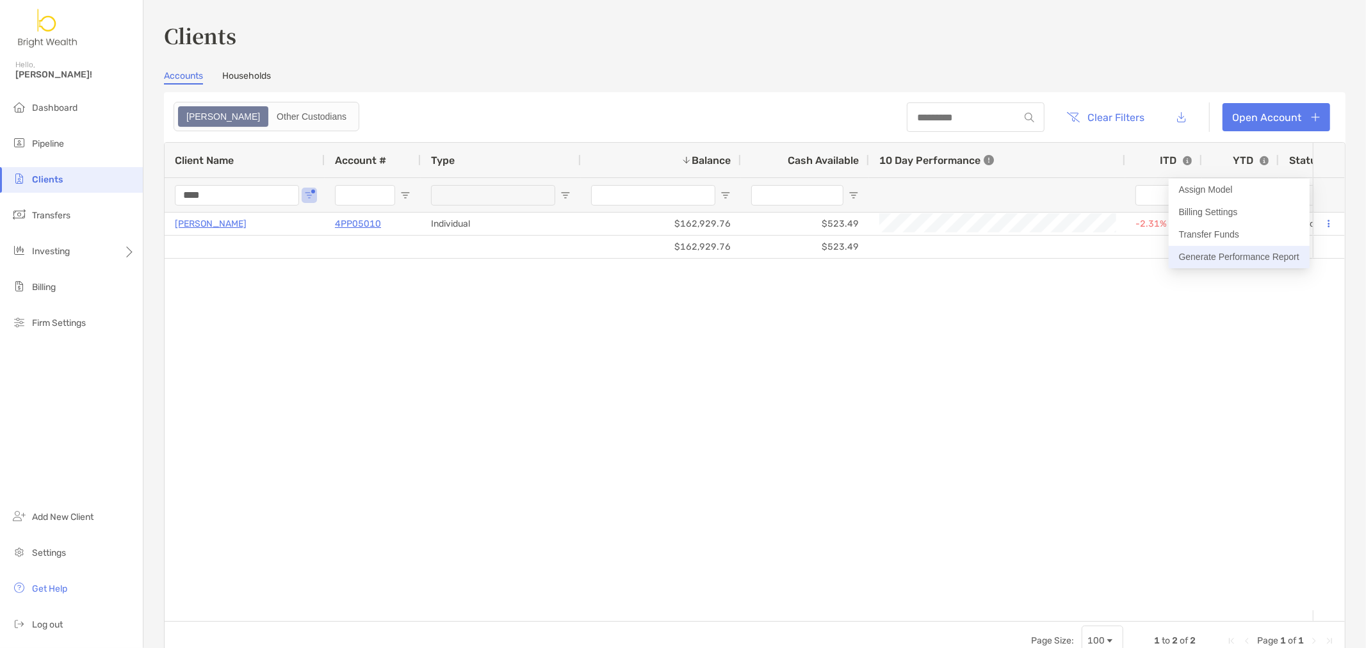
click at [1237, 263] on button "Generate Performance Report" at bounding box center [1239, 257] width 141 height 22
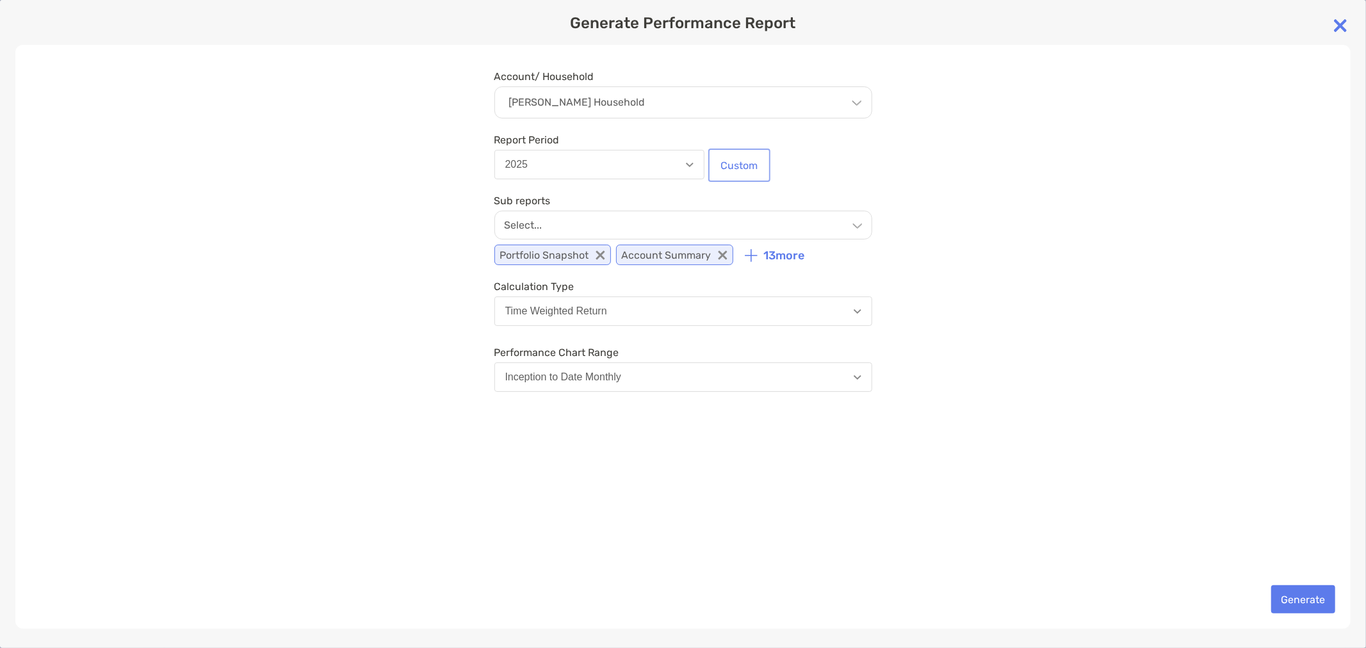
click at [726, 163] on button "Custom" at bounding box center [739, 165] width 57 height 28
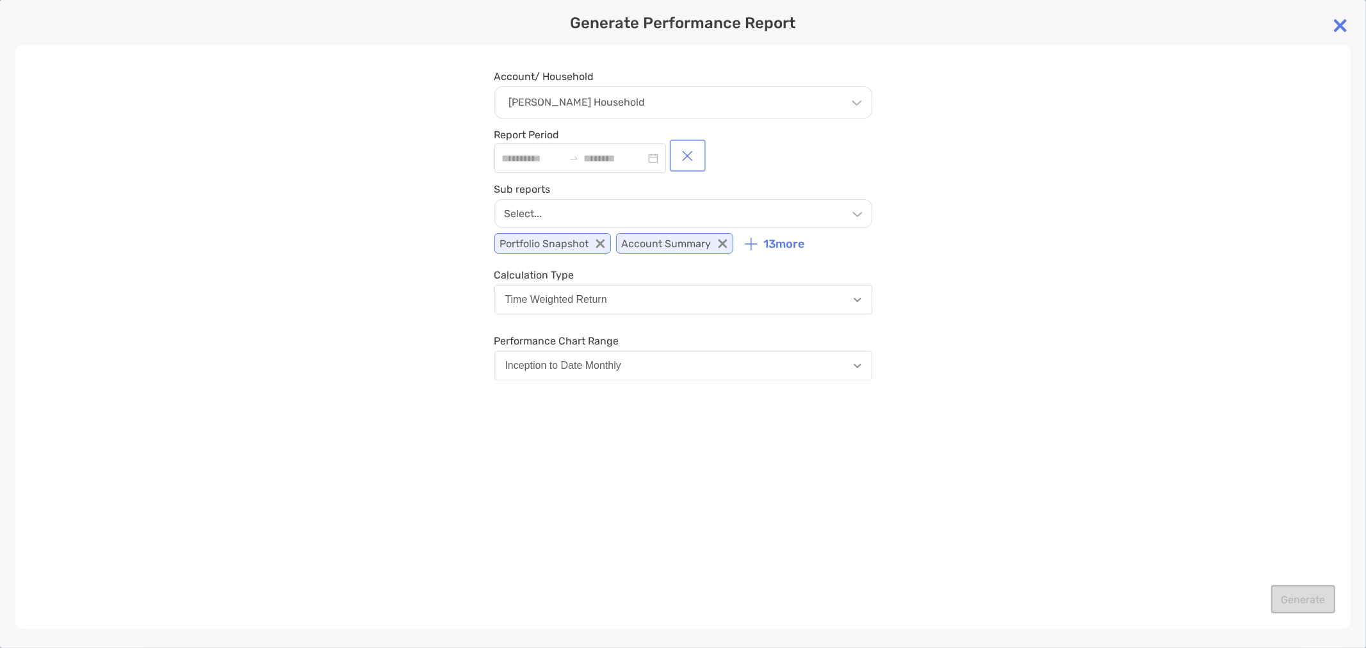
click at [703, 152] on button "button" at bounding box center [687, 155] width 31 height 27
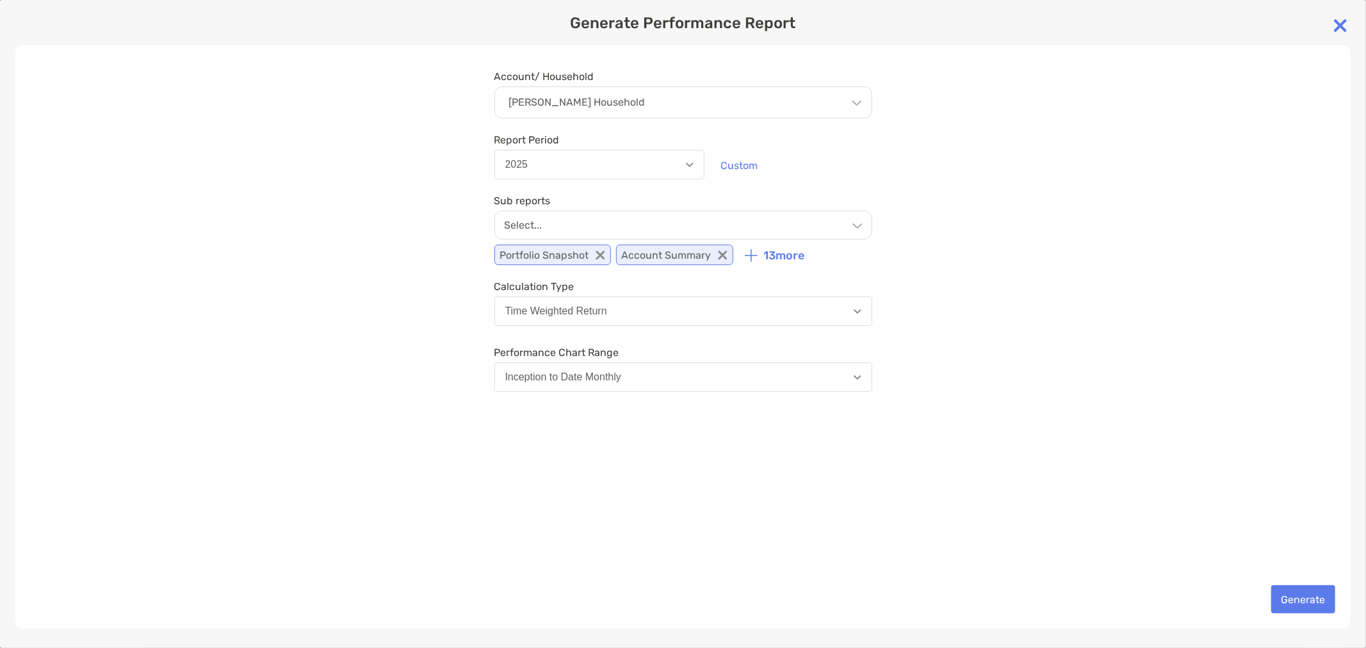
click at [616, 234] on div "Select..." at bounding box center [683, 225] width 378 height 29
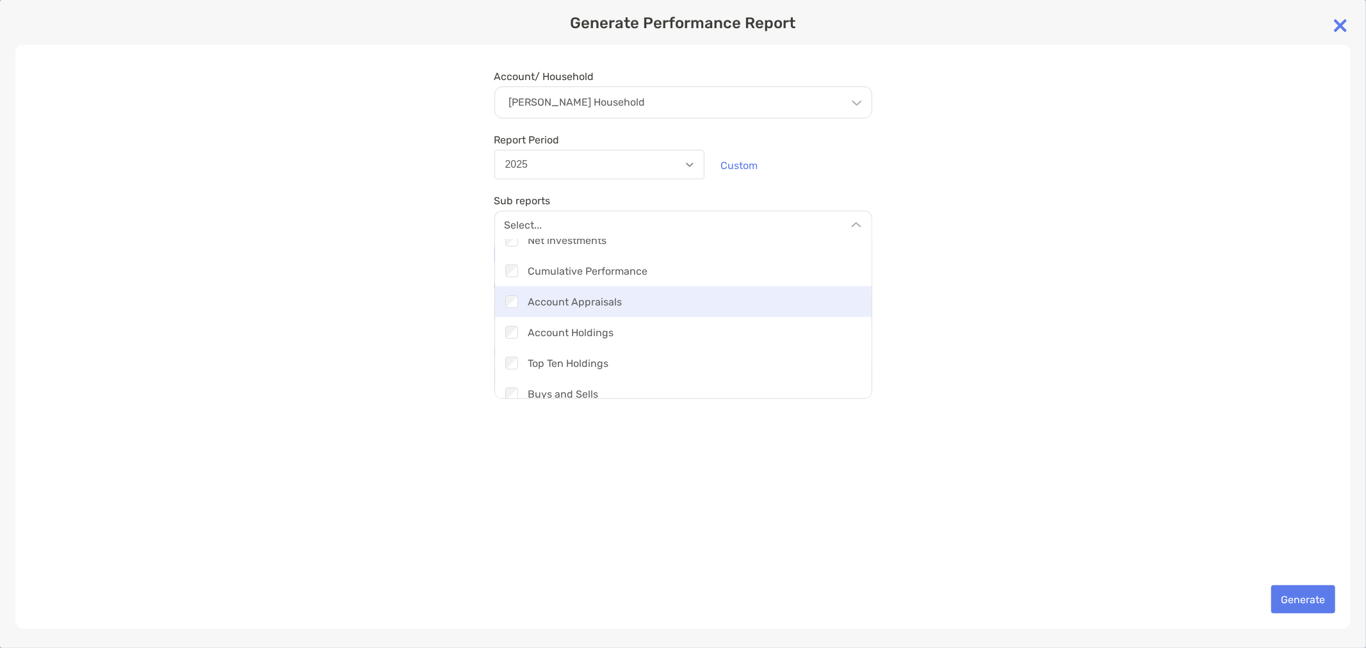
scroll to position [142, 0]
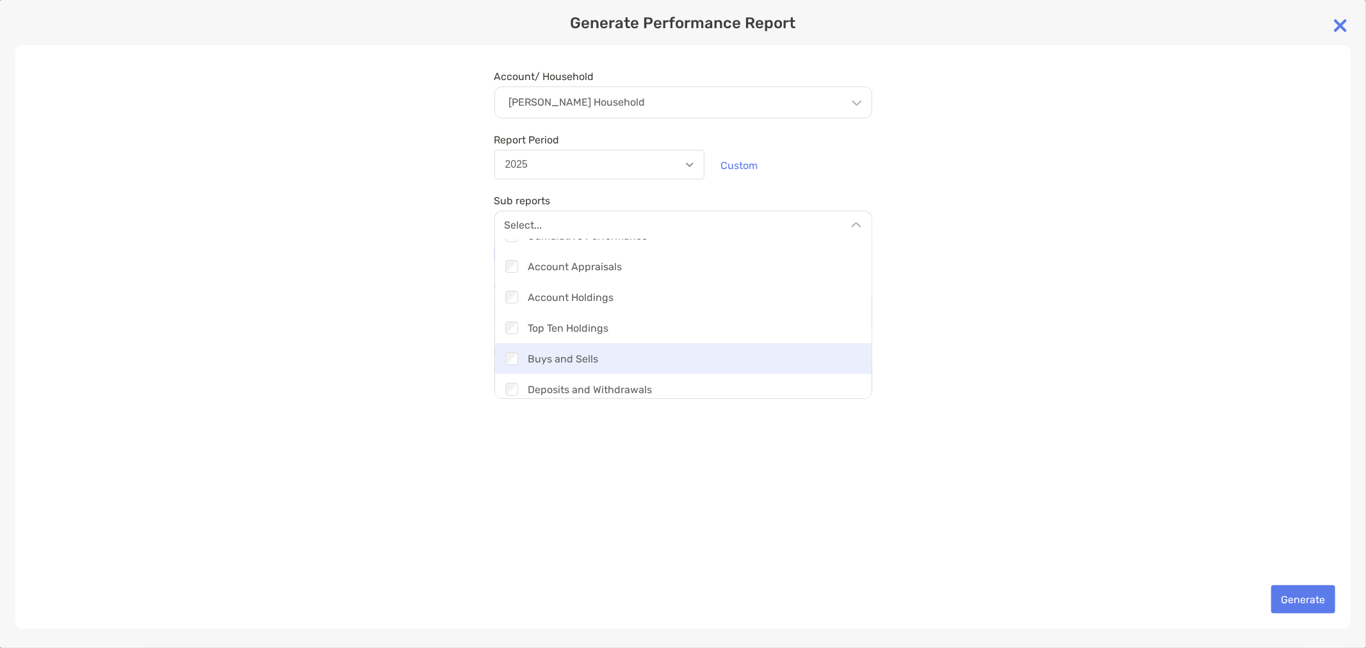
click at [628, 365] on div "Checkbox Buys and Sells" at bounding box center [683, 358] width 377 height 31
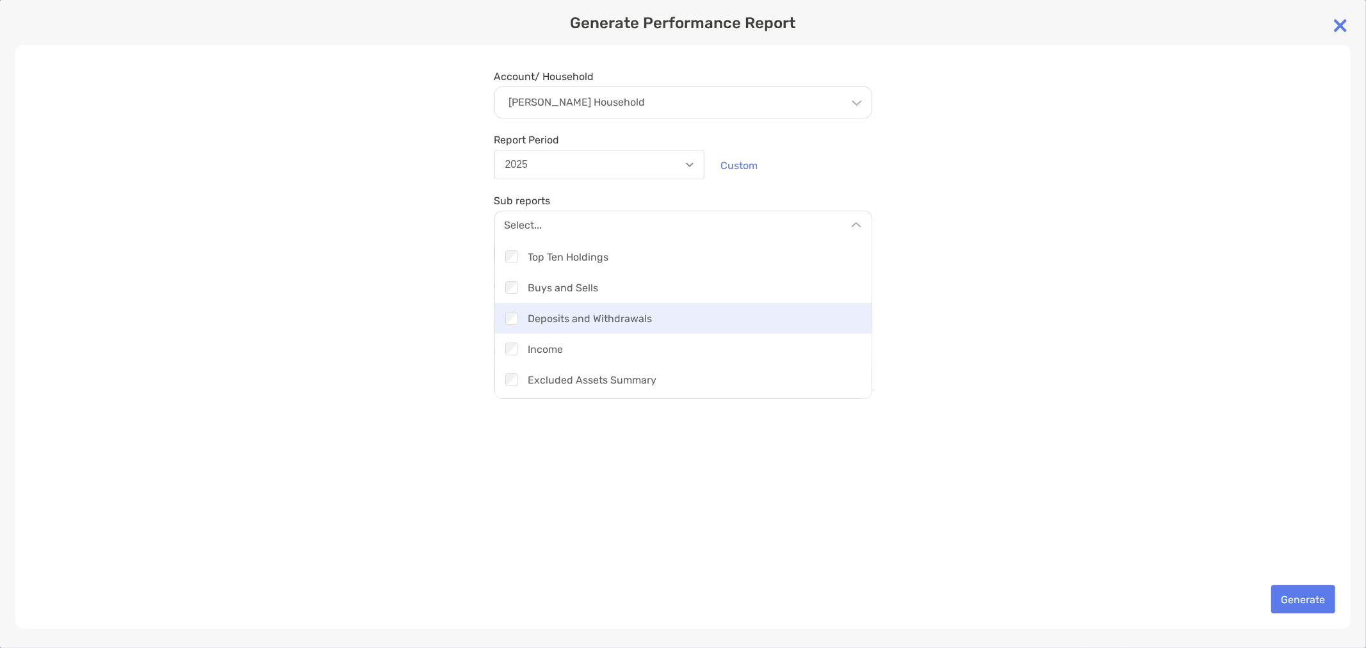
scroll to position [284, 0]
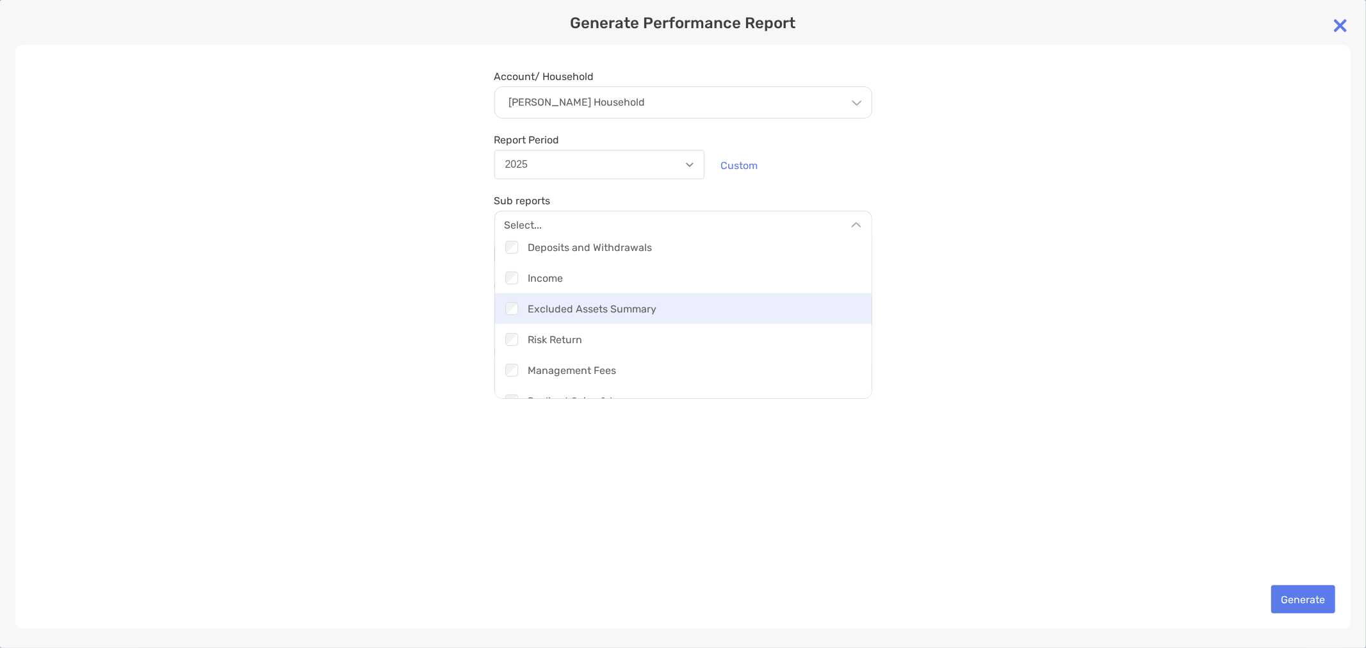
click at [626, 309] on div "Checkbox Excluded Assets Summary" at bounding box center [683, 308] width 377 height 31
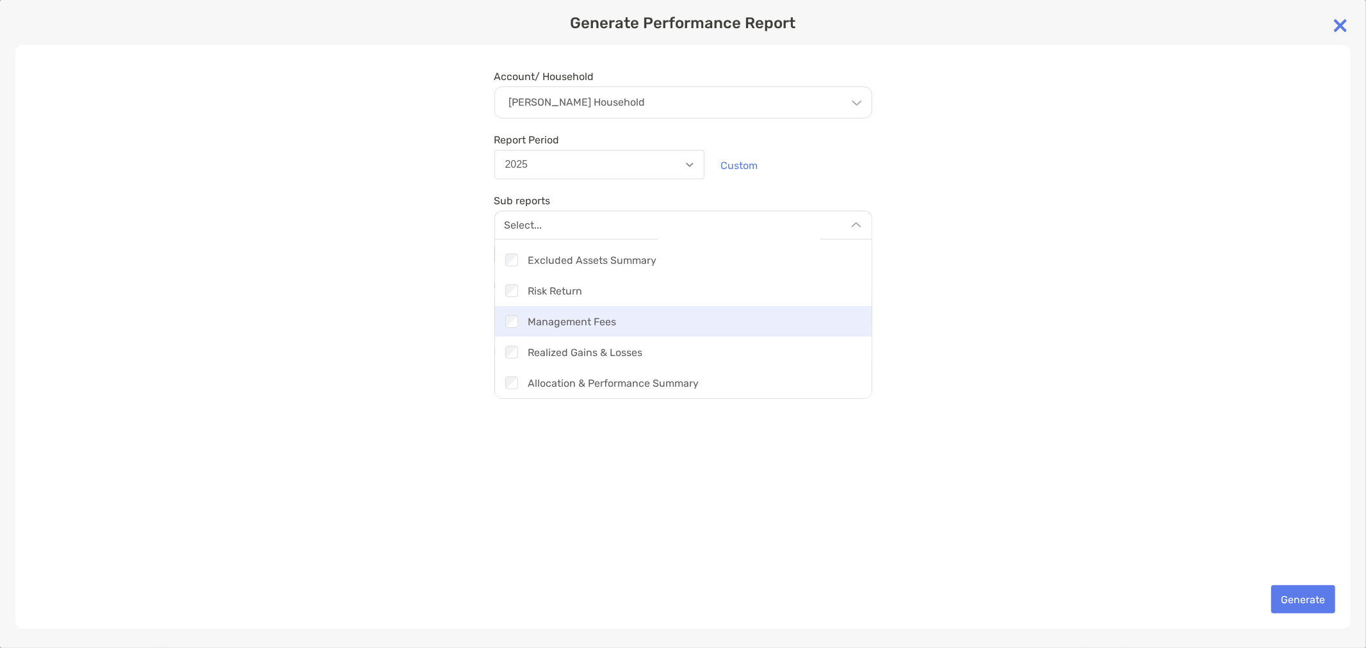
click at [624, 317] on div "Checkbox Management Fees" at bounding box center [683, 321] width 377 height 31
drag, startPoint x: 1025, startPoint y: 489, endPoint x: 1121, endPoint y: 517, distance: 99.3
click at [1026, 489] on div "Account/ Household Jae Nguyen's Household Household Jae Nguyen's Household Acco…" at bounding box center [682, 337] width 1335 height 584
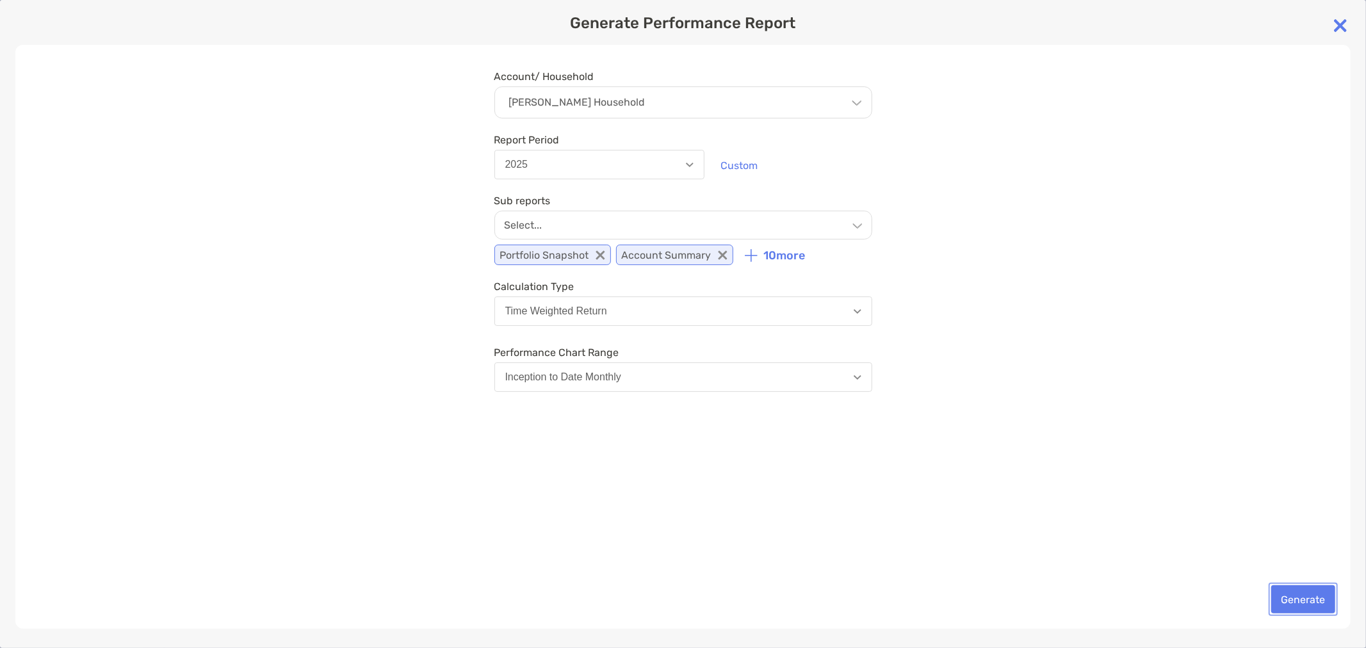
click at [1287, 597] on button "Generate" at bounding box center [1303, 599] width 64 height 28
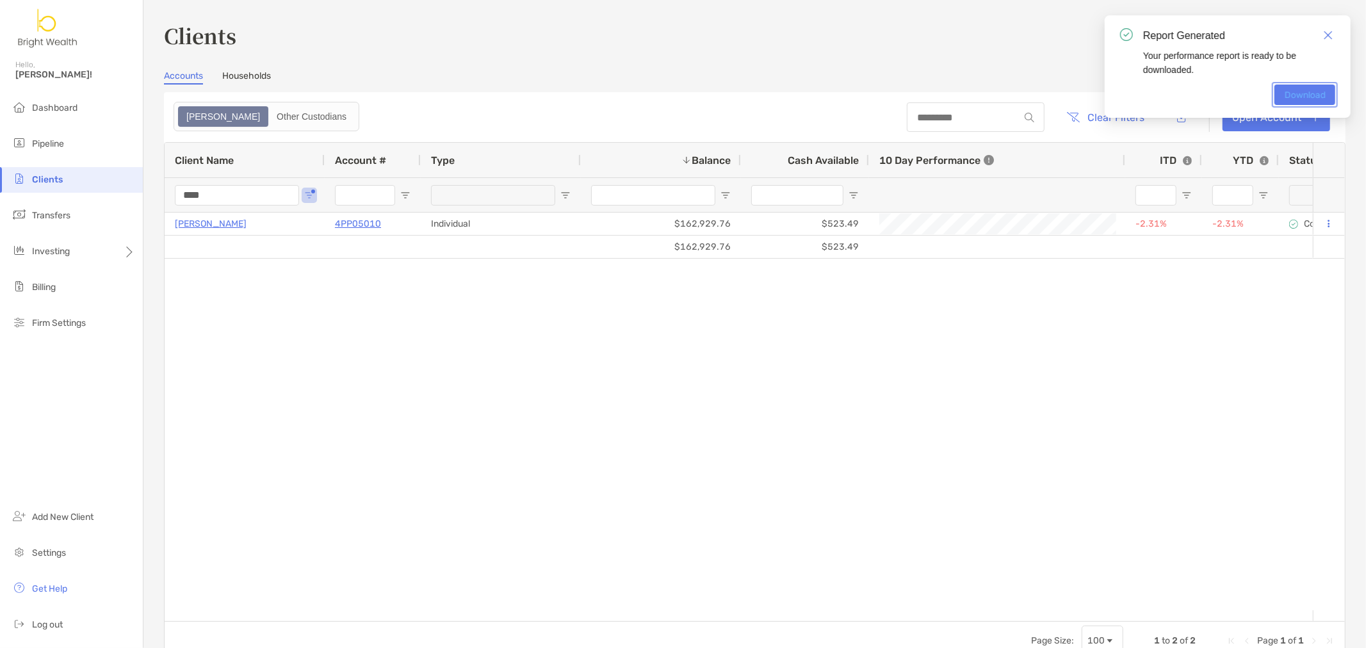
click at [1297, 94] on link "Download" at bounding box center [1304, 95] width 61 height 20
click at [263, 79] on link "Households" at bounding box center [246, 77] width 49 height 14
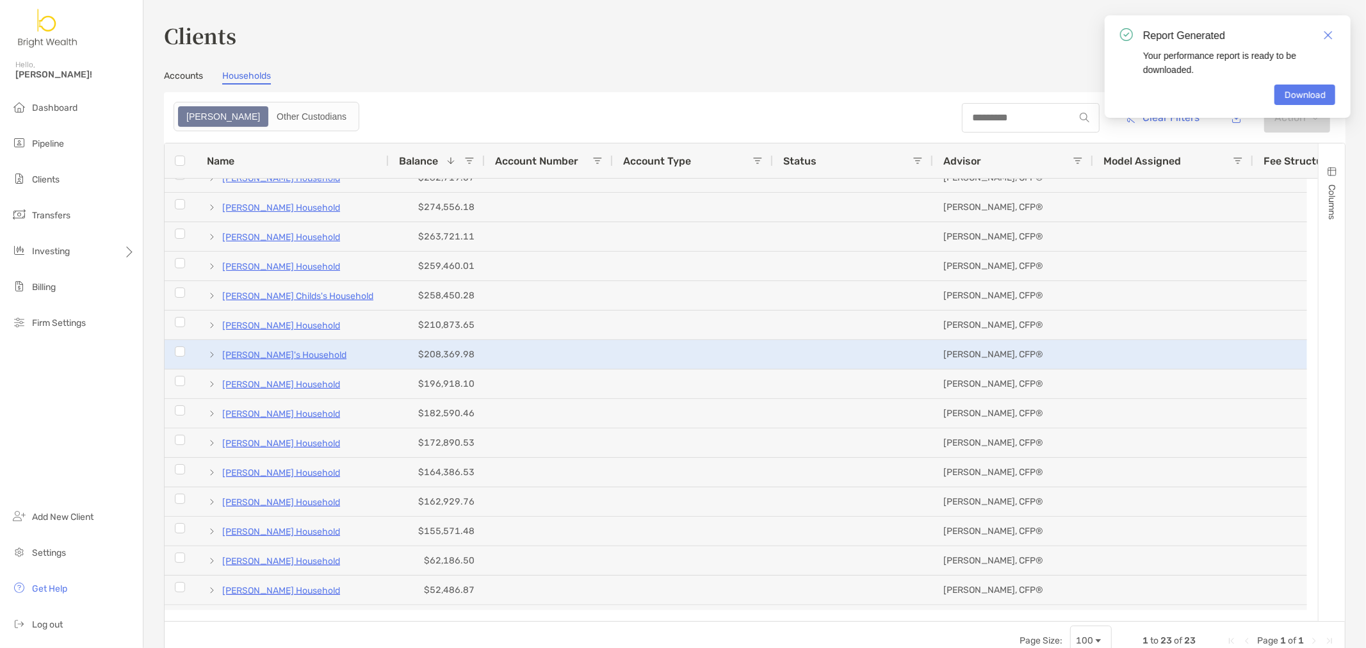
scroll to position [245, 0]
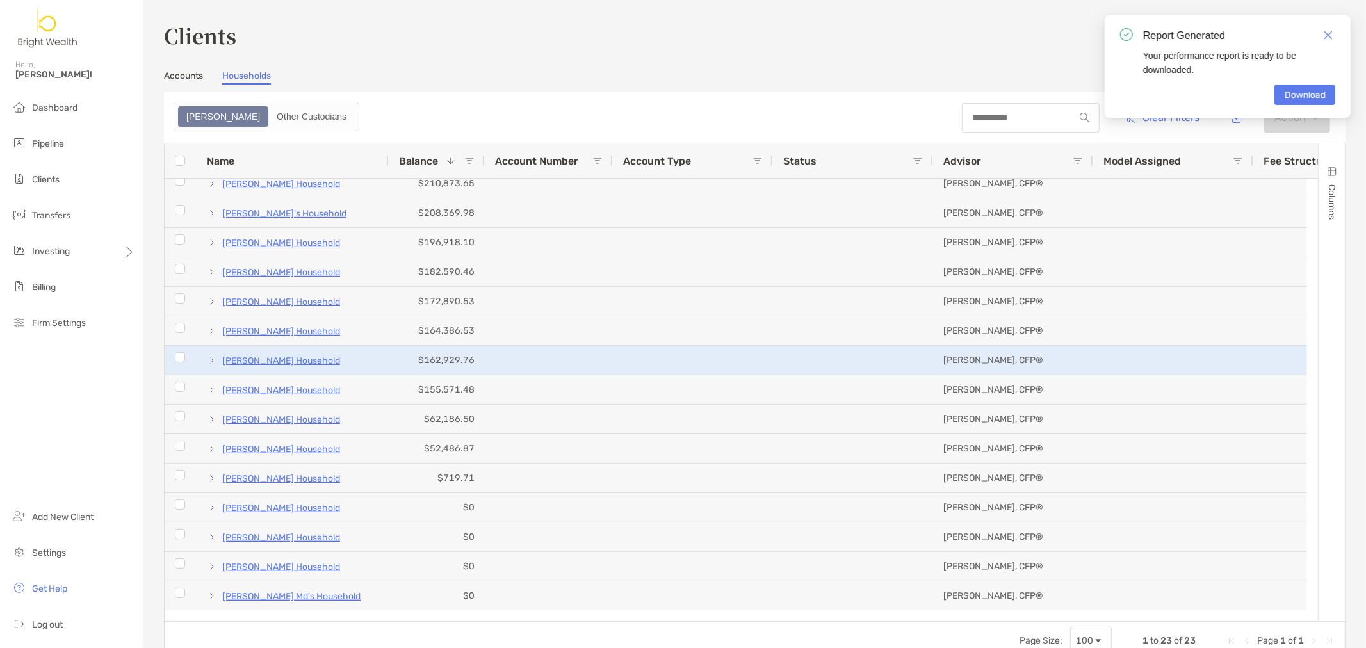
click at [261, 359] on p "Jae Nguyen's Household" at bounding box center [281, 361] width 118 height 16
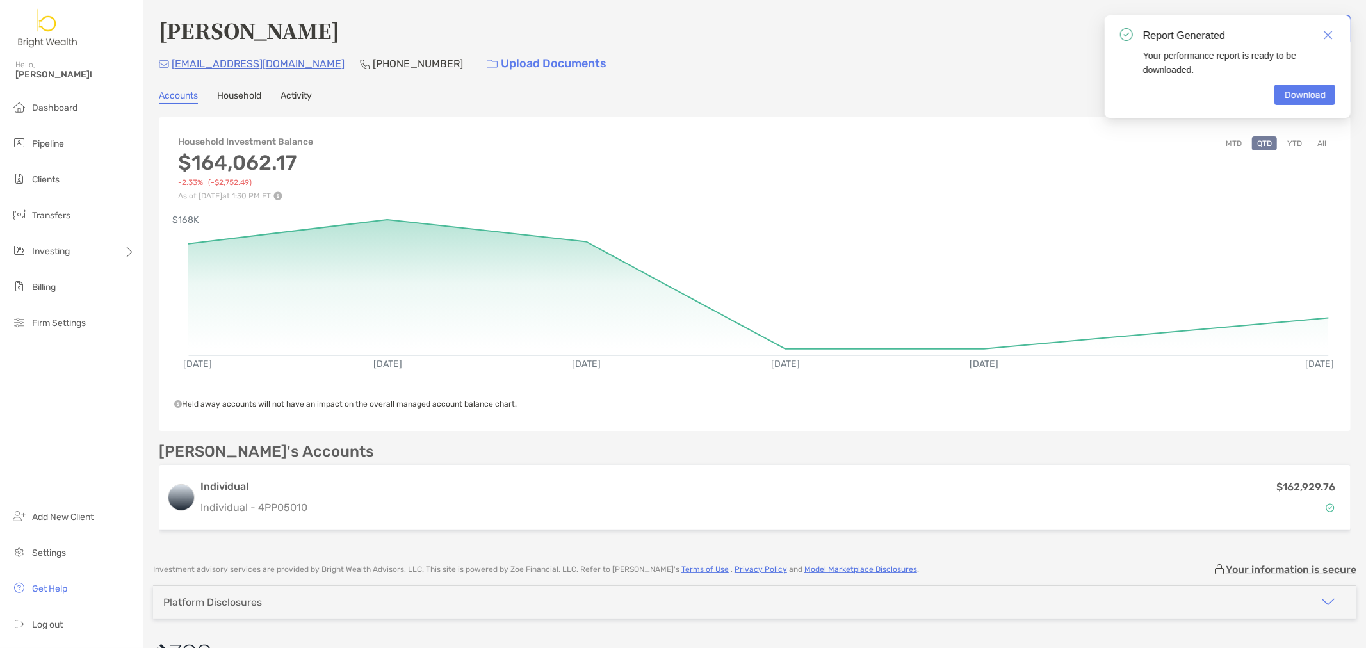
click at [242, 101] on link "Household" at bounding box center [239, 97] width 44 height 14
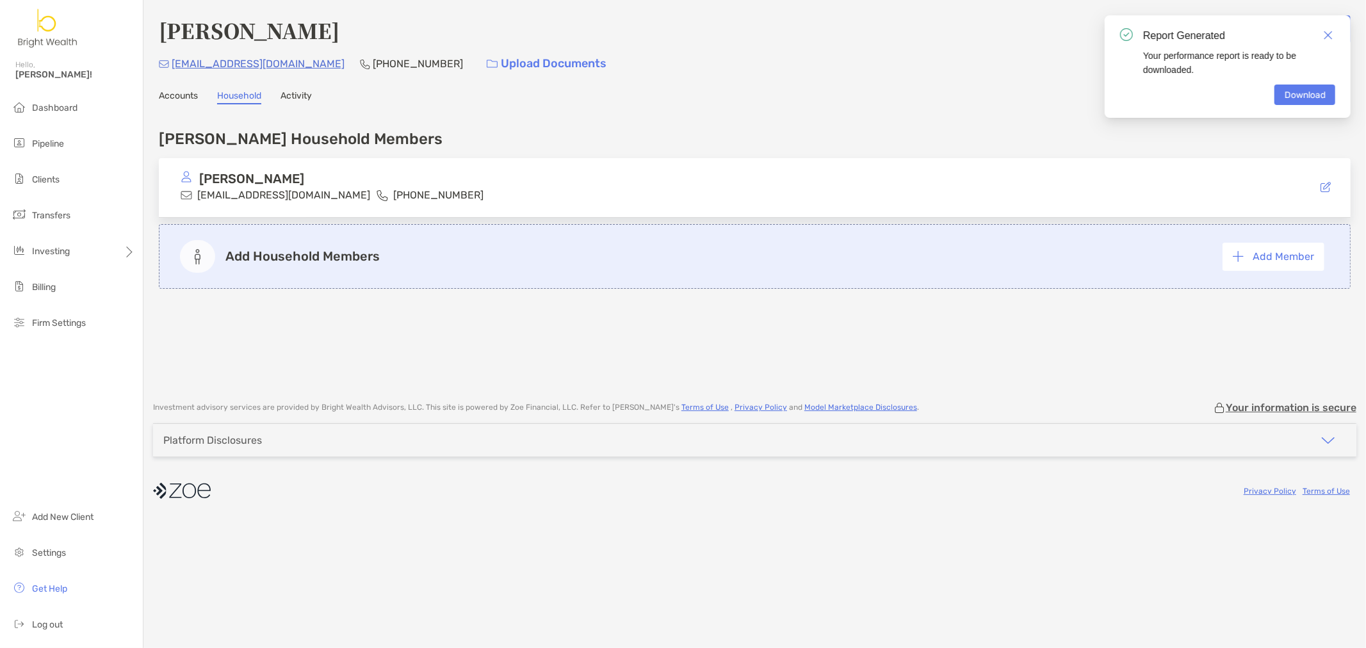
click at [1335, 40] on div "Report Generated Your performance report is ready to be downloaded. Download" at bounding box center [1228, 66] width 246 height 102
click at [1331, 37] on img "Close" at bounding box center [1328, 35] width 9 height 9
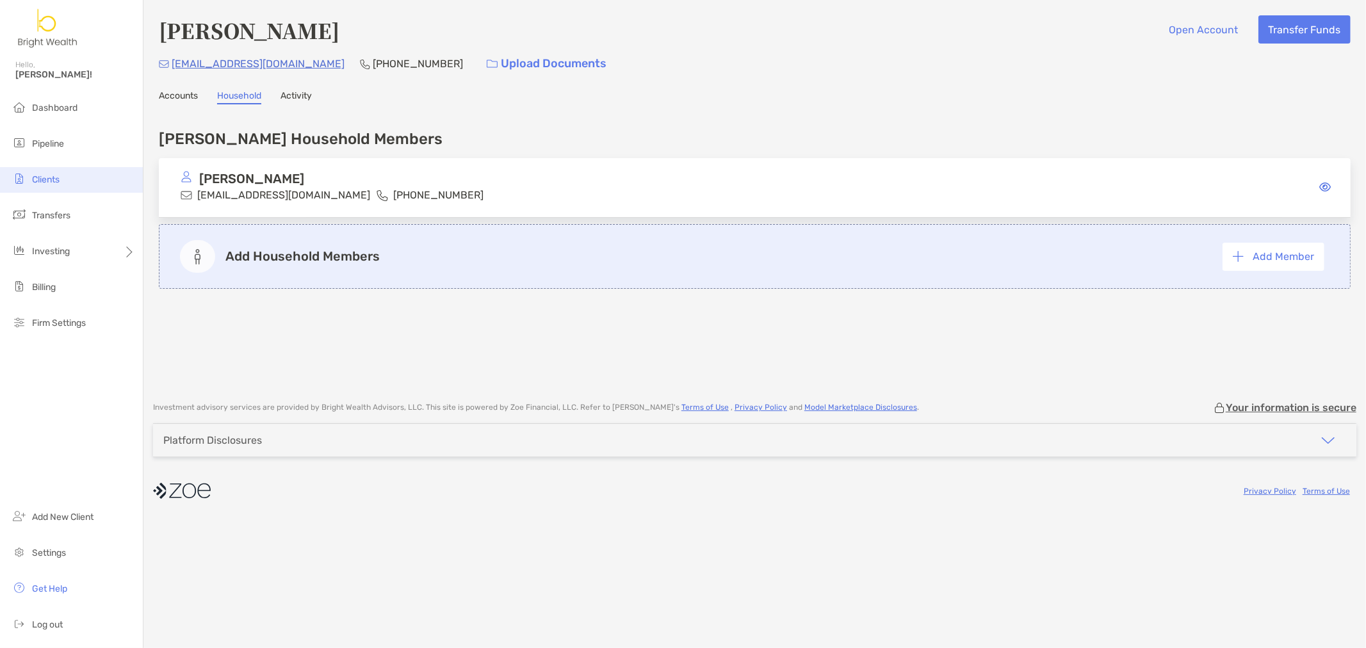
drag, startPoint x: 53, startPoint y: 180, endPoint x: 92, endPoint y: 183, distance: 38.6
click at [53, 180] on span "Clients" at bounding box center [46, 179] width 28 height 11
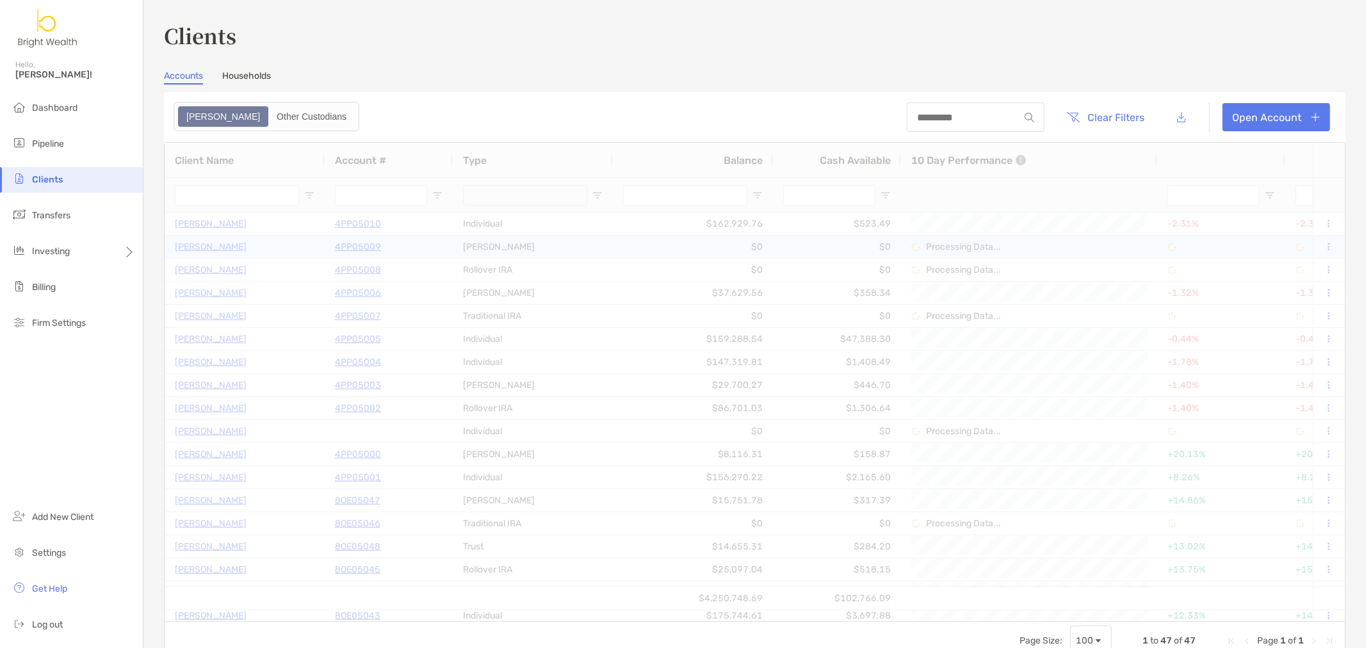
type input "****"
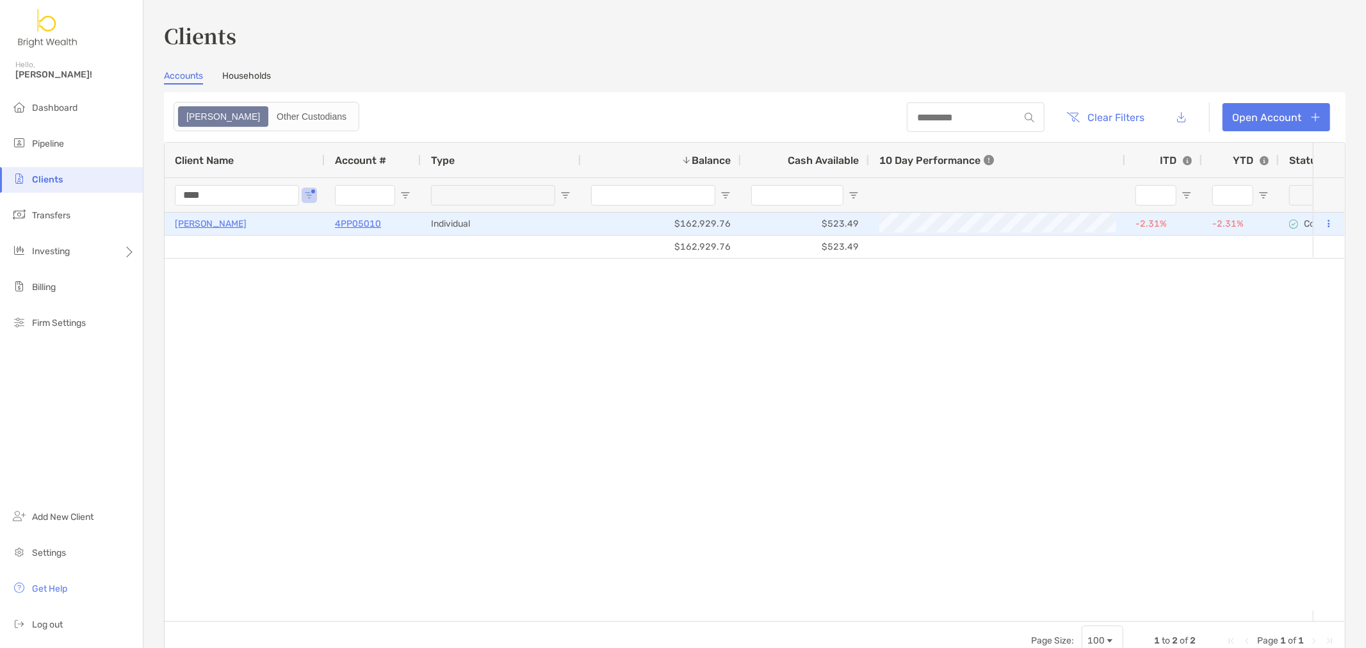
click at [363, 225] on p "4PP05010" at bounding box center [358, 224] width 46 height 16
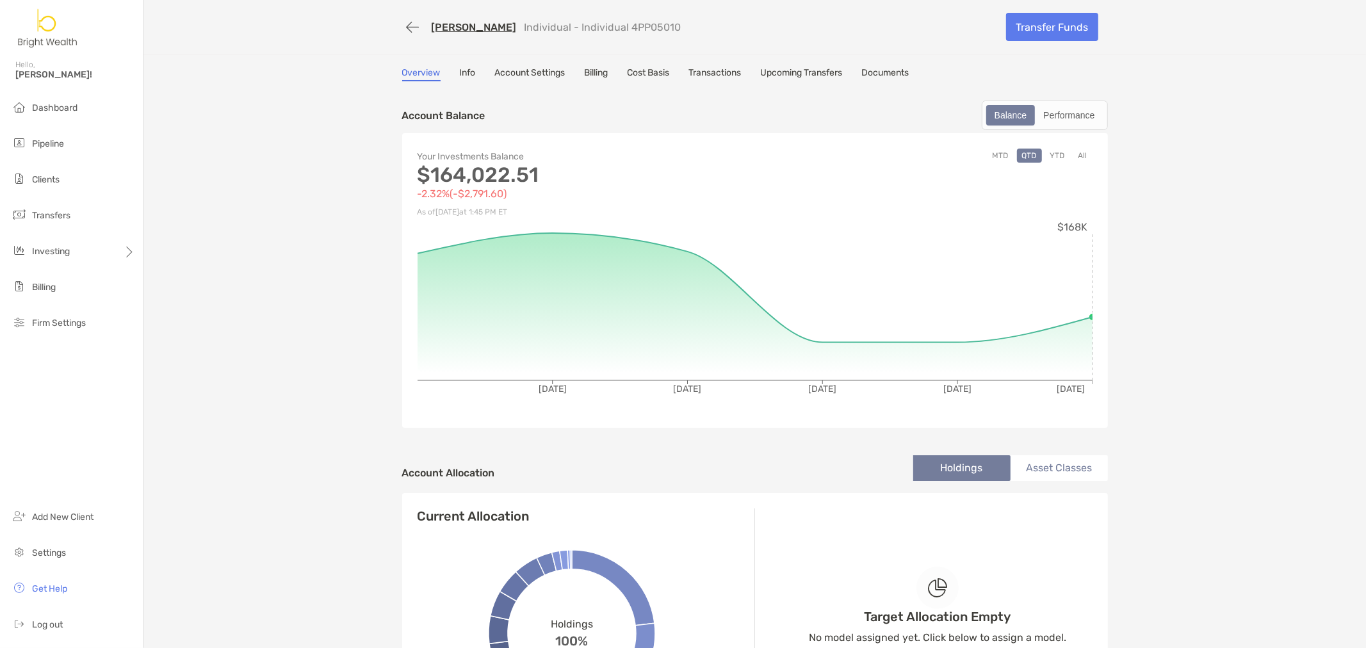
click at [496, 72] on link "Account Settings" at bounding box center [530, 74] width 70 height 14
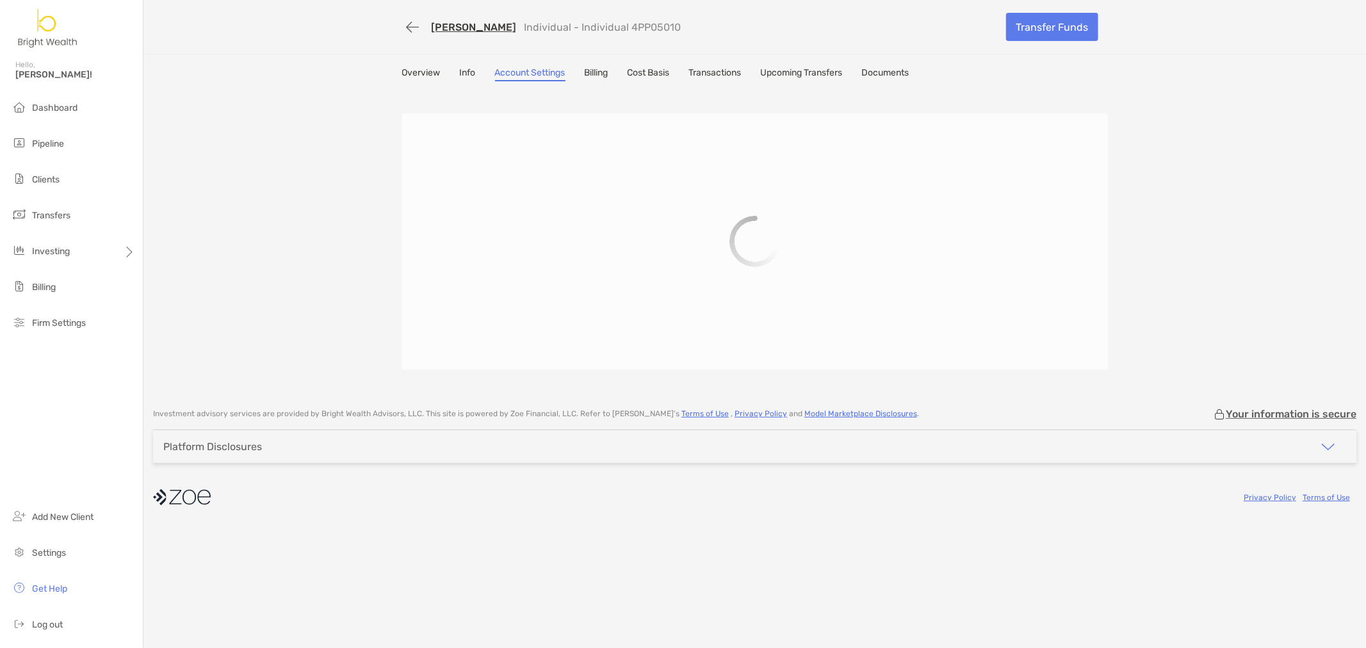
drag, startPoint x: 476, startPoint y: 71, endPoint x: 469, endPoint y: 72, distance: 7.1
click at [471, 72] on div "Overview Info Account Settings Billing Cost Basis Transactions Upcoming Transfe…" at bounding box center [755, 74] width 706 height 14
click at [469, 72] on link "Info" at bounding box center [468, 74] width 16 height 14
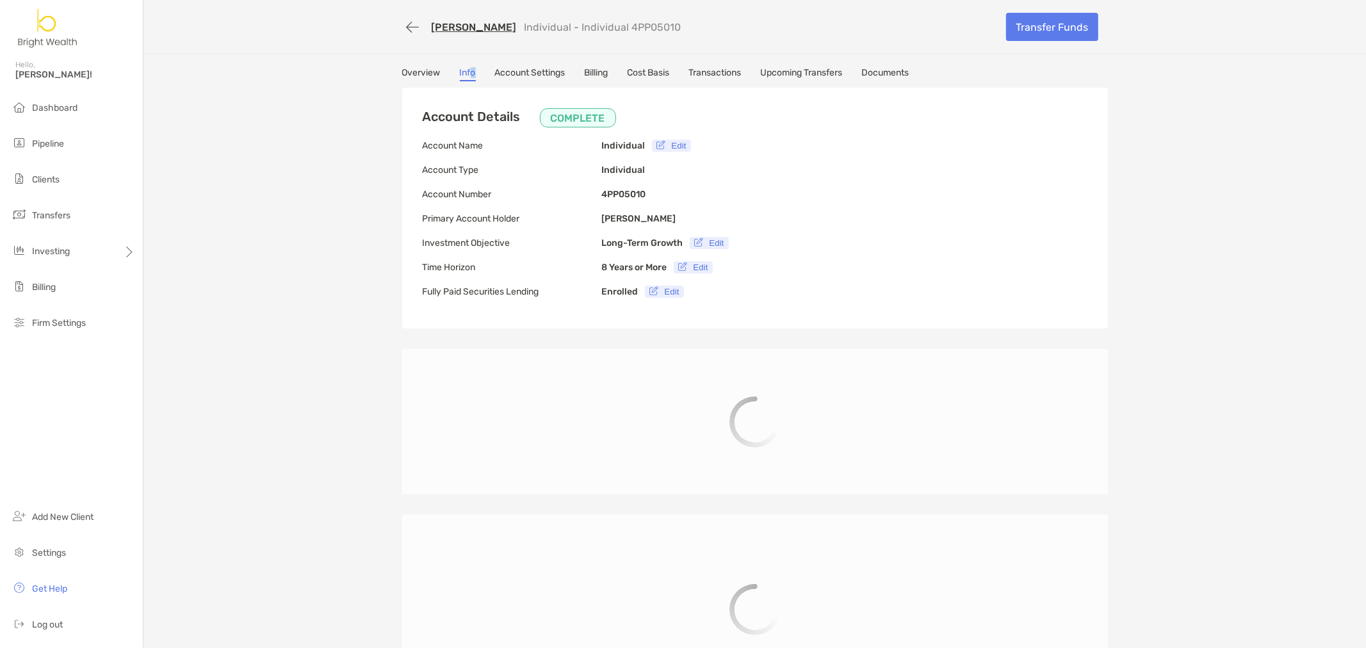
type input "**********"
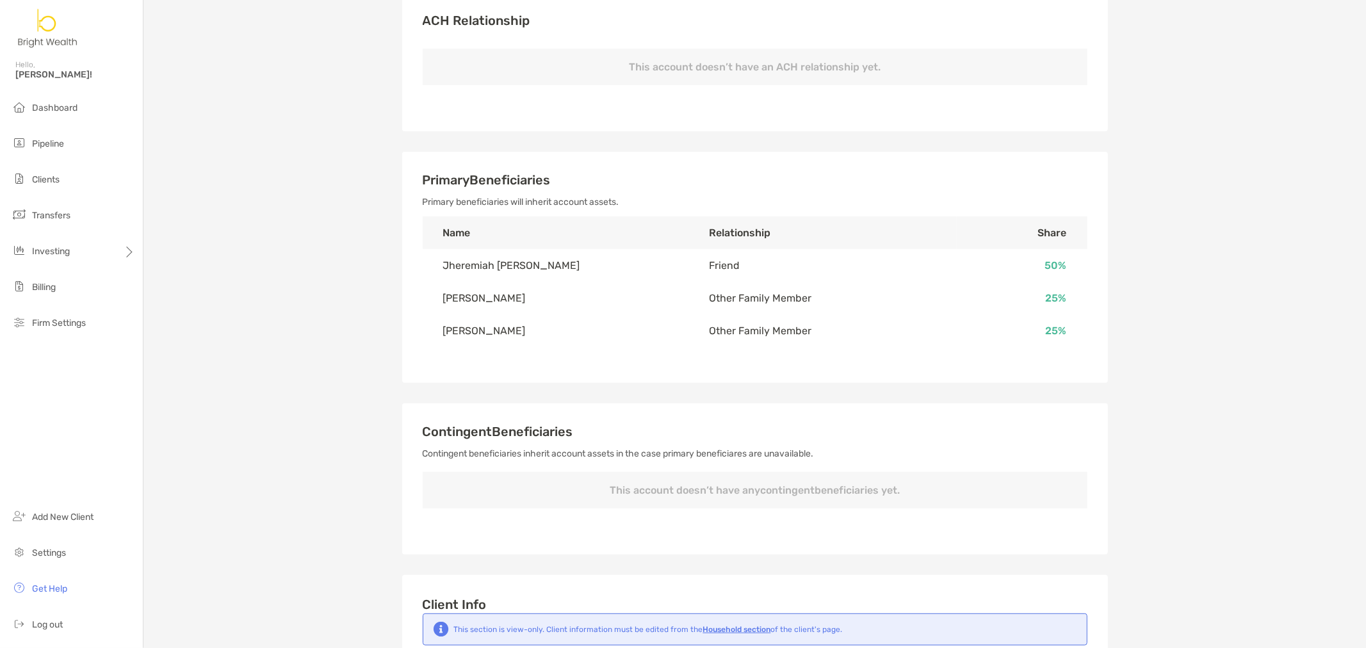
scroll to position [257, 0]
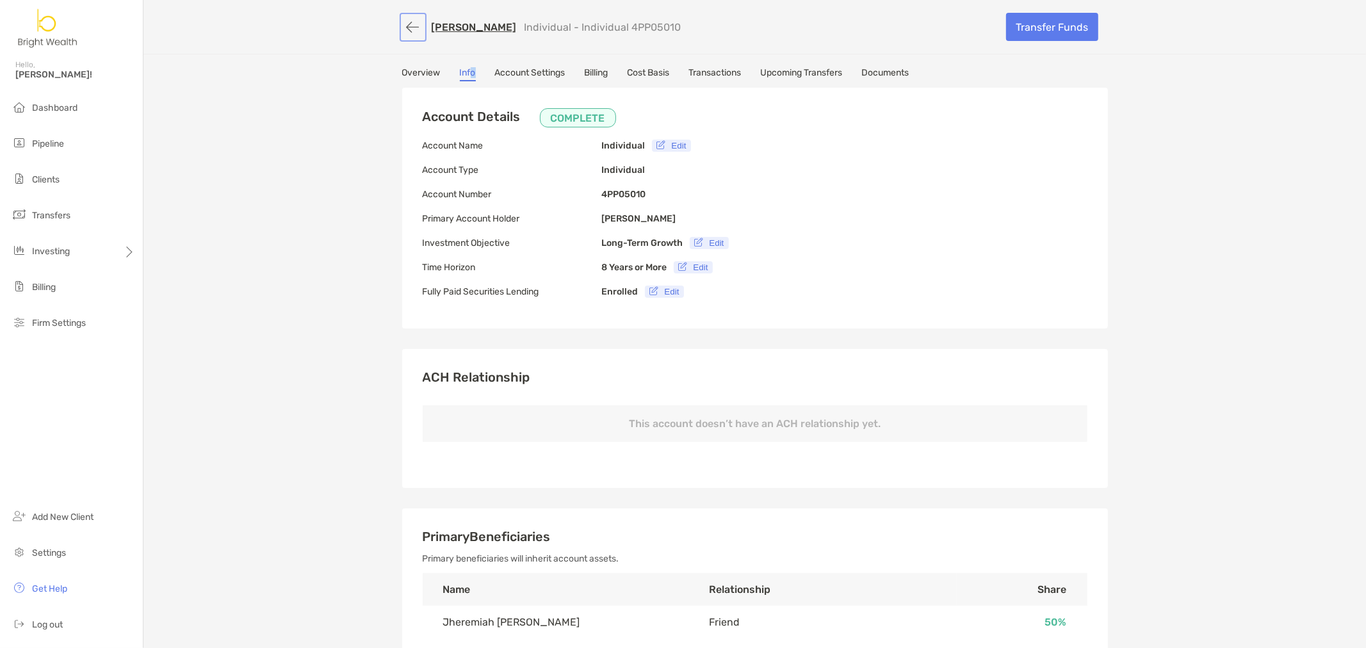
click at [402, 33] on button "button" at bounding box center [413, 27] width 22 height 24
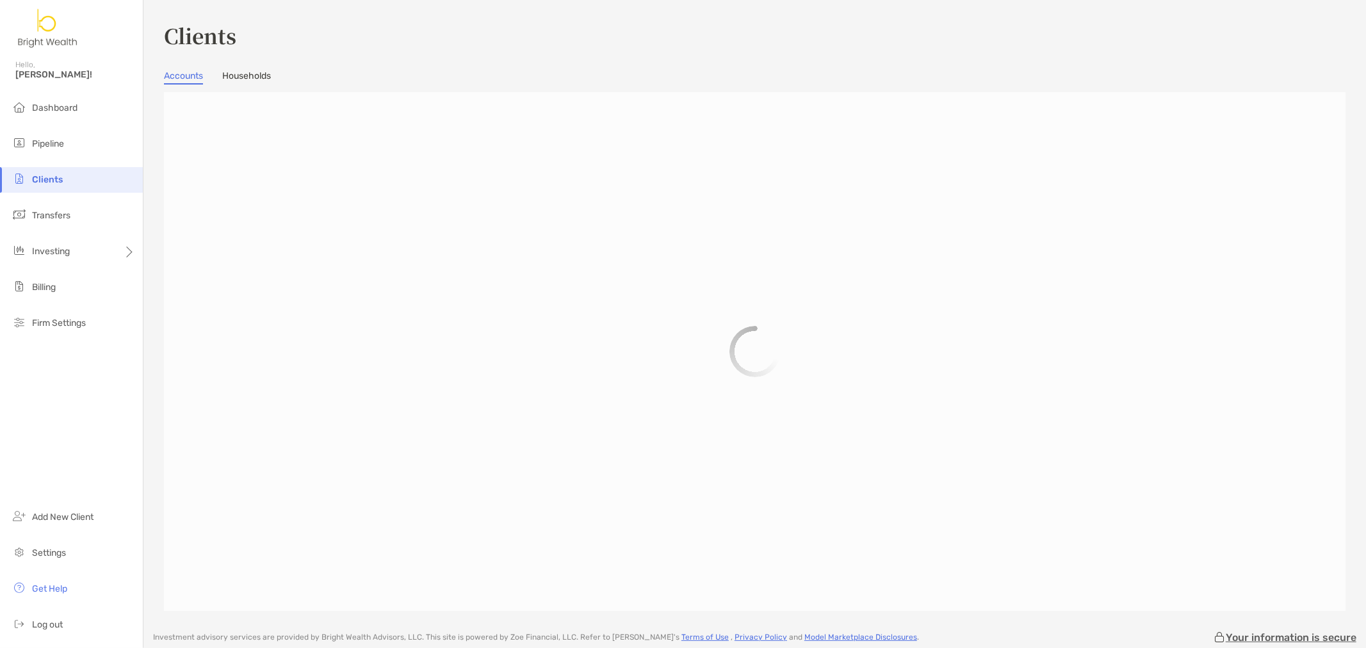
click at [261, 81] on link "Households" at bounding box center [246, 77] width 49 height 14
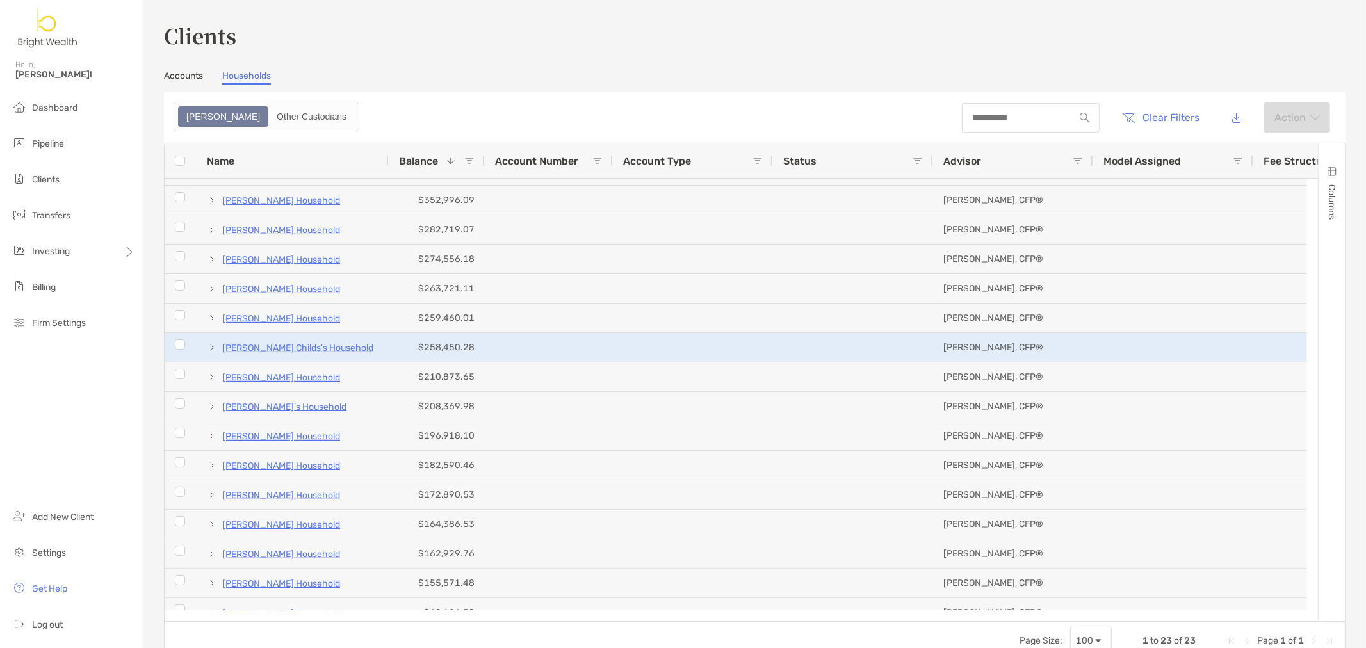
scroll to position [72, 0]
